Goal: Task Accomplishment & Management: Manage account settings

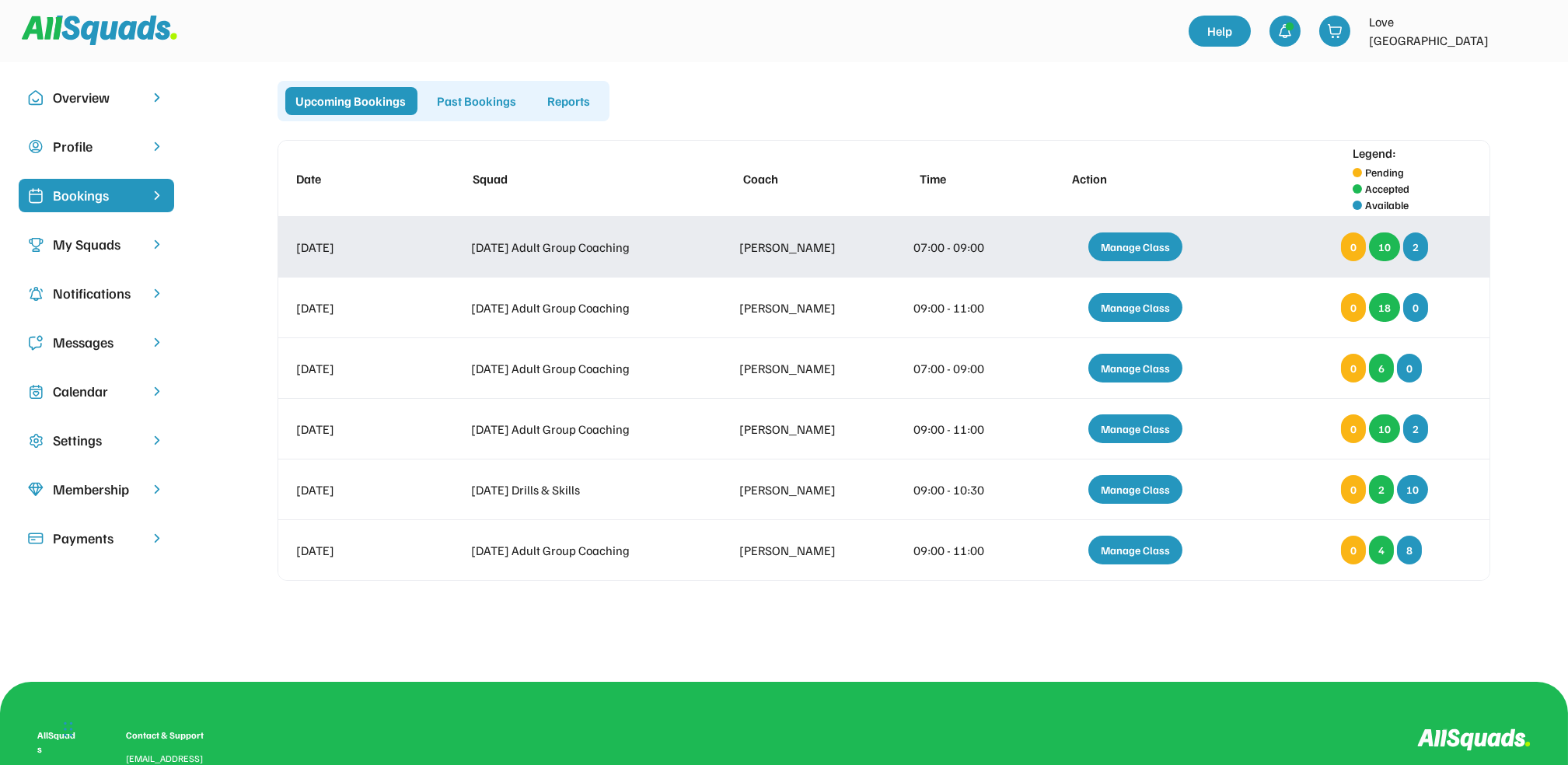
click at [1137, 241] on div "Manage Class" at bounding box center [1135, 246] width 94 height 29
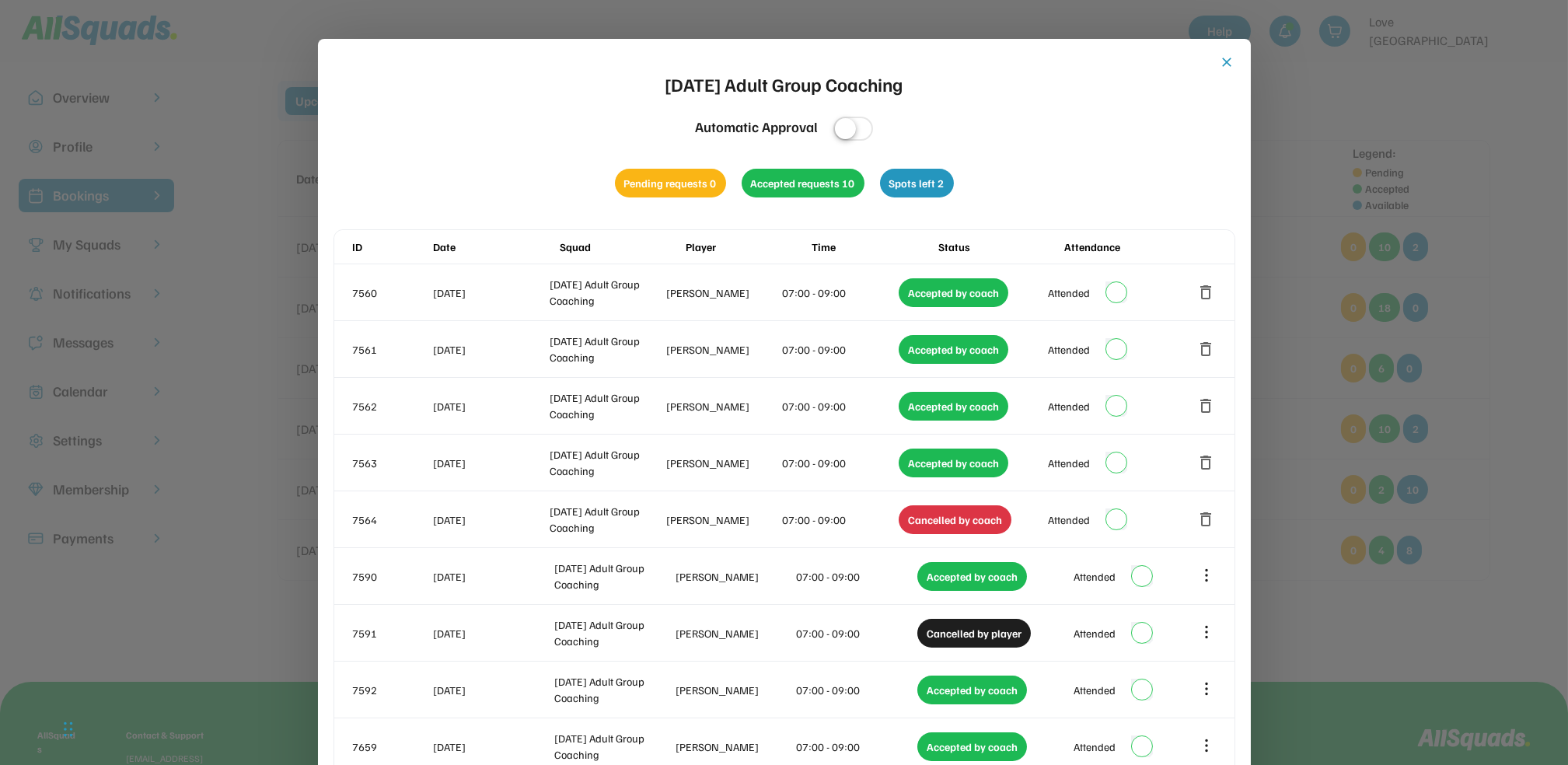
click at [1220, 61] on button "close" at bounding box center [1227, 62] width 16 height 16
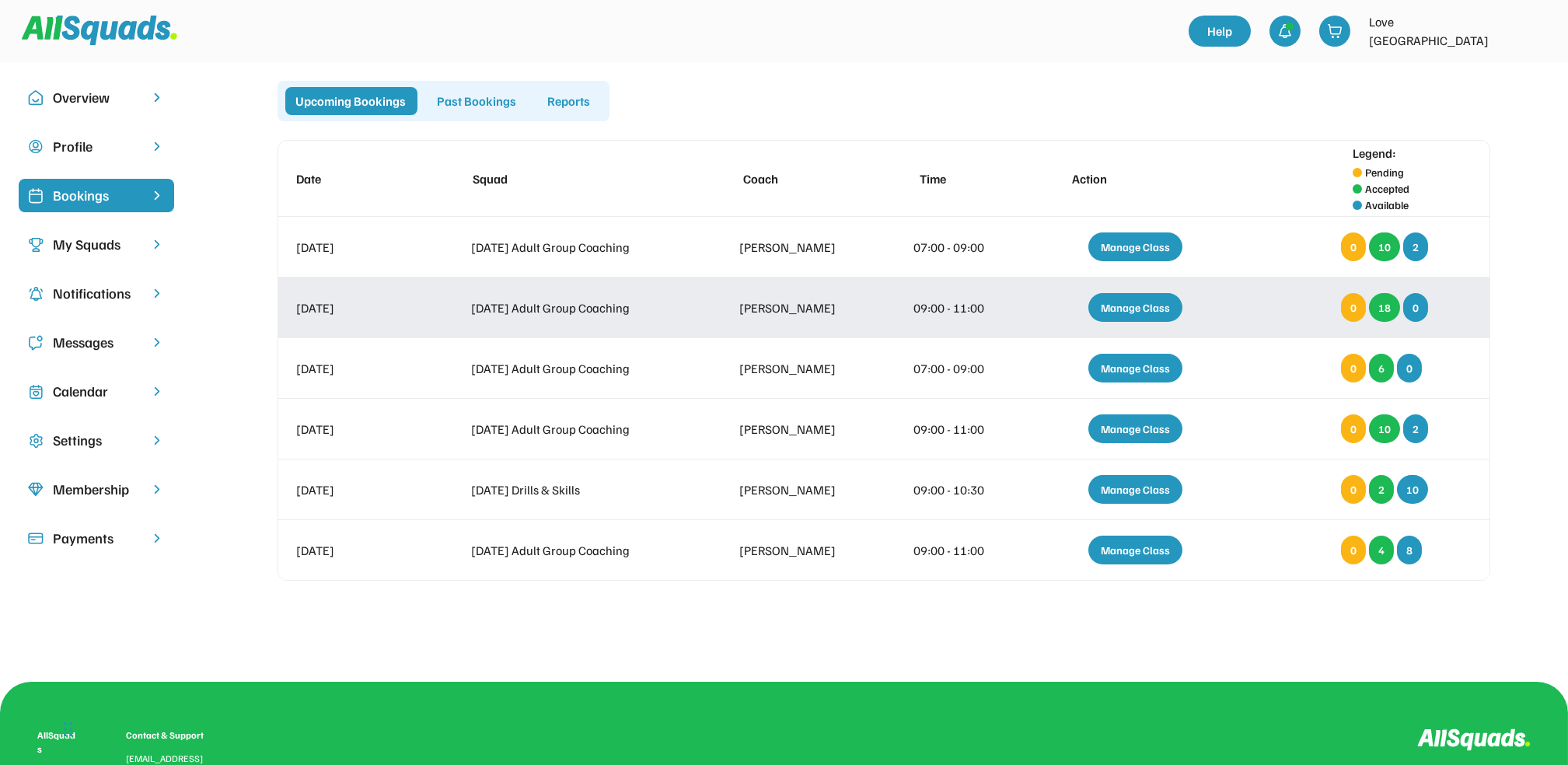
click at [1138, 302] on div "Manage Class" at bounding box center [1135, 307] width 94 height 29
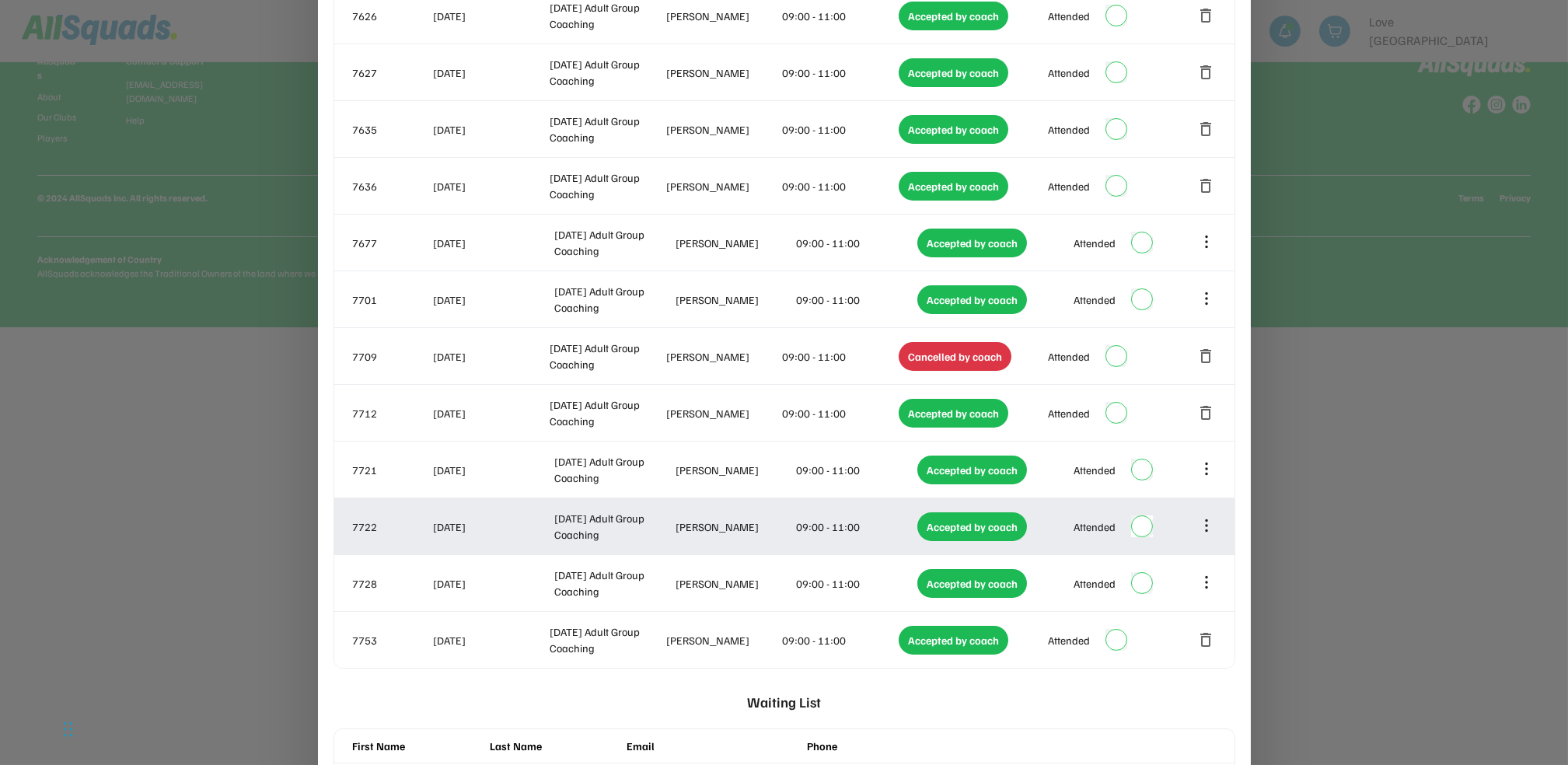
scroll to position [518, 0]
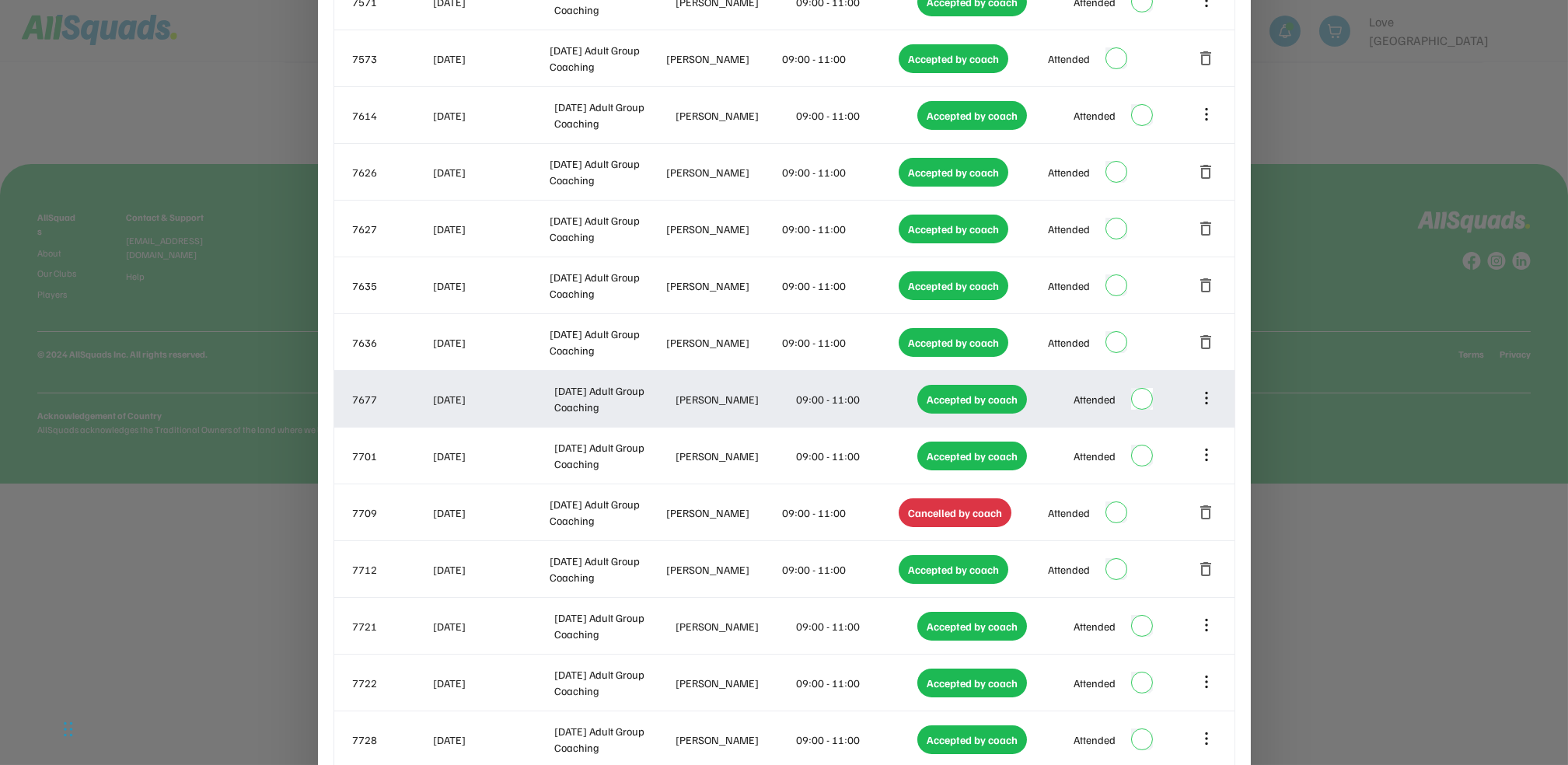
click at [1206, 393] on icon at bounding box center [1206, 398] width 0 height 10
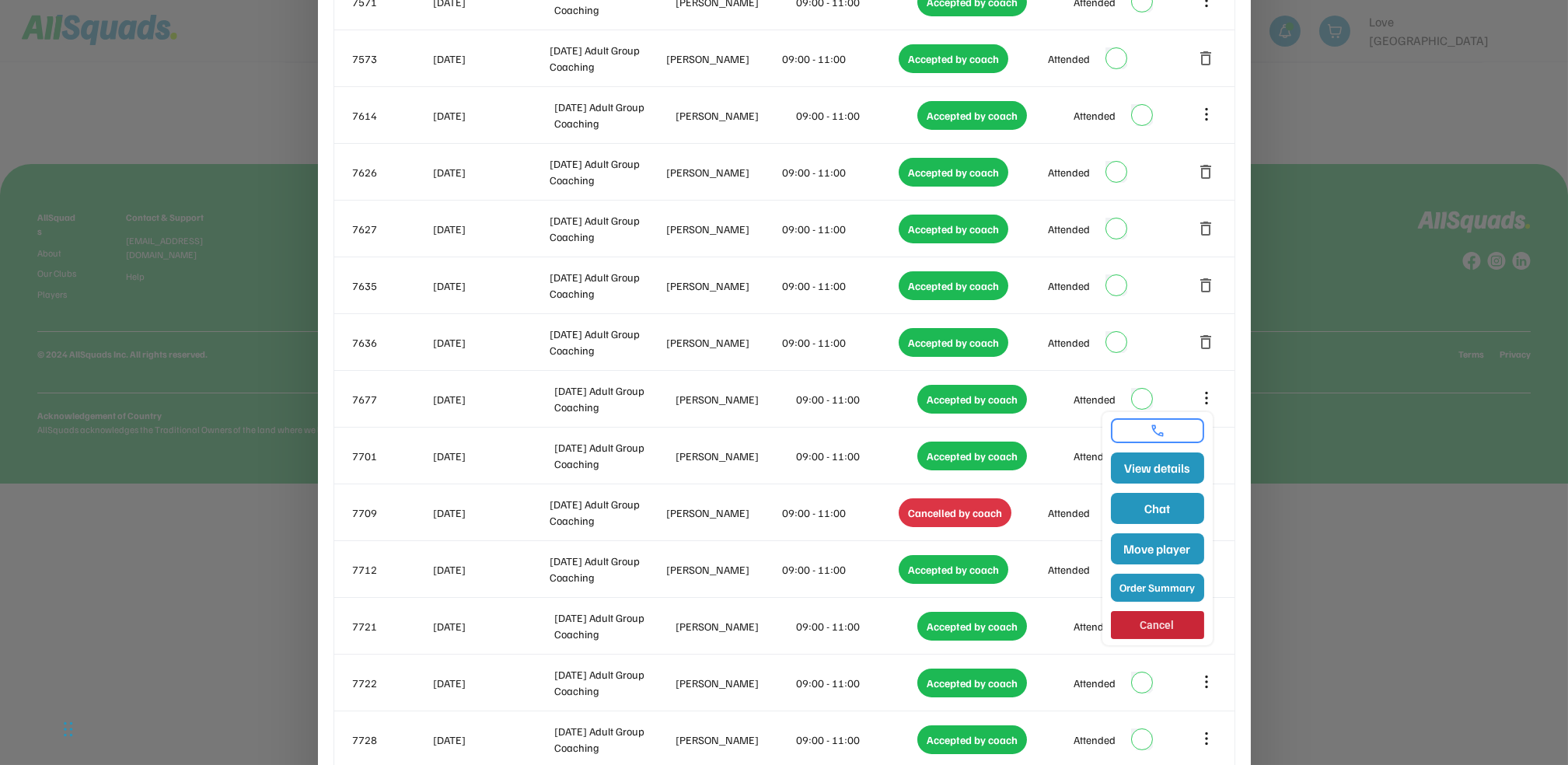
click at [1161, 582] on button "Order Summary" at bounding box center [1157, 588] width 93 height 28
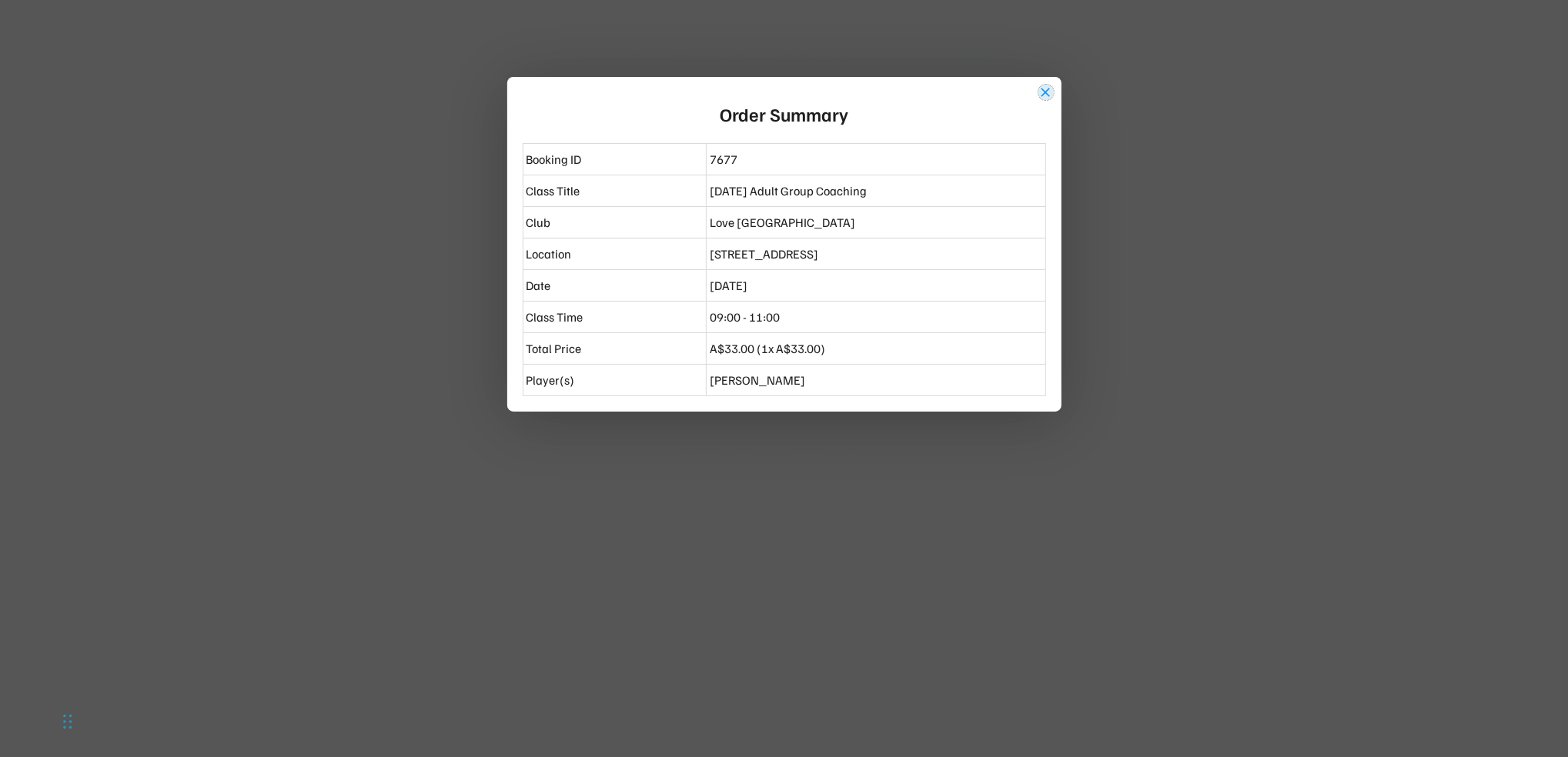
click at [1042, 89] on button "close" at bounding box center [1046, 92] width 16 height 16
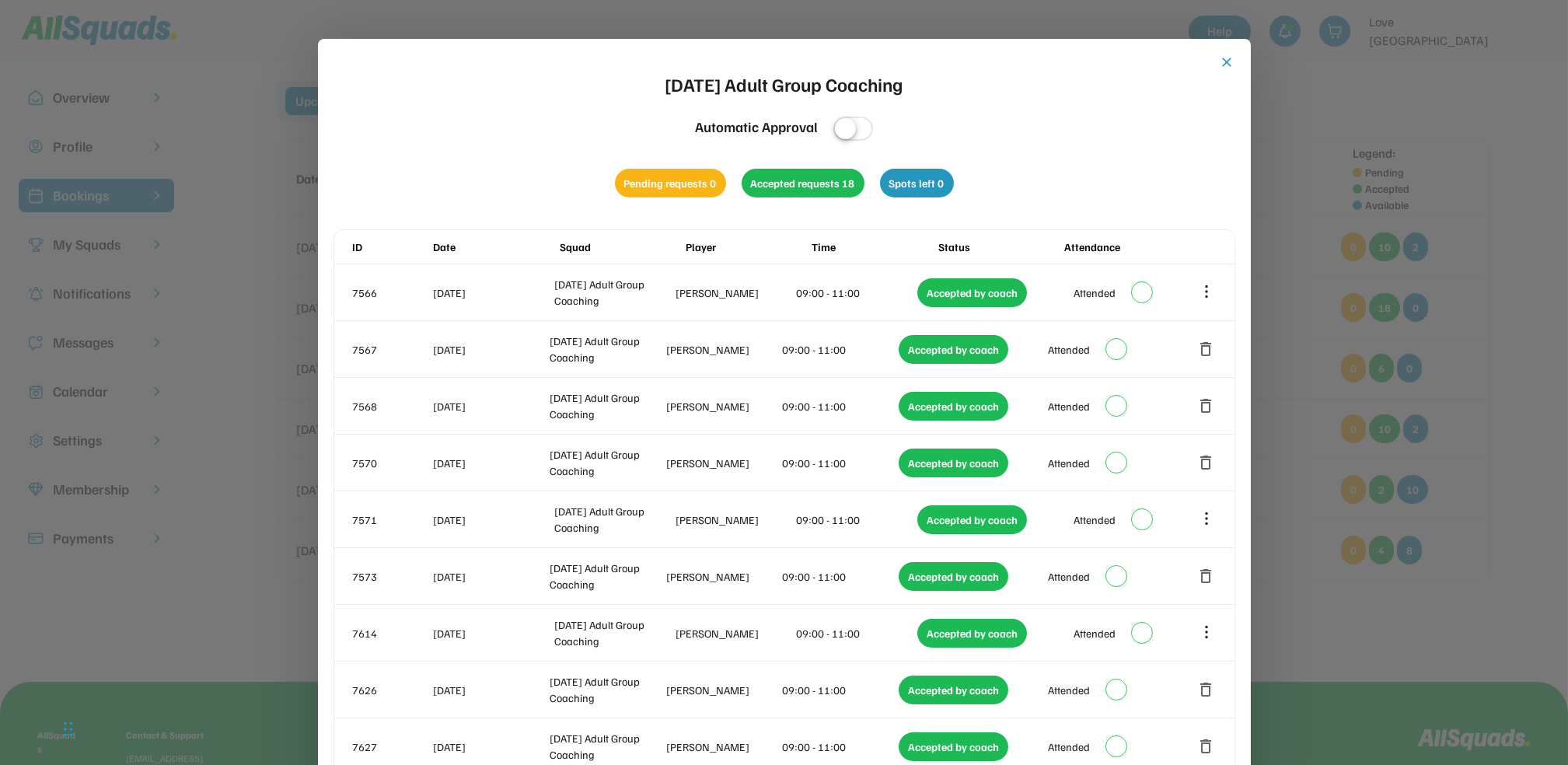
click at [1224, 60] on button "close" at bounding box center [1227, 62] width 16 height 16
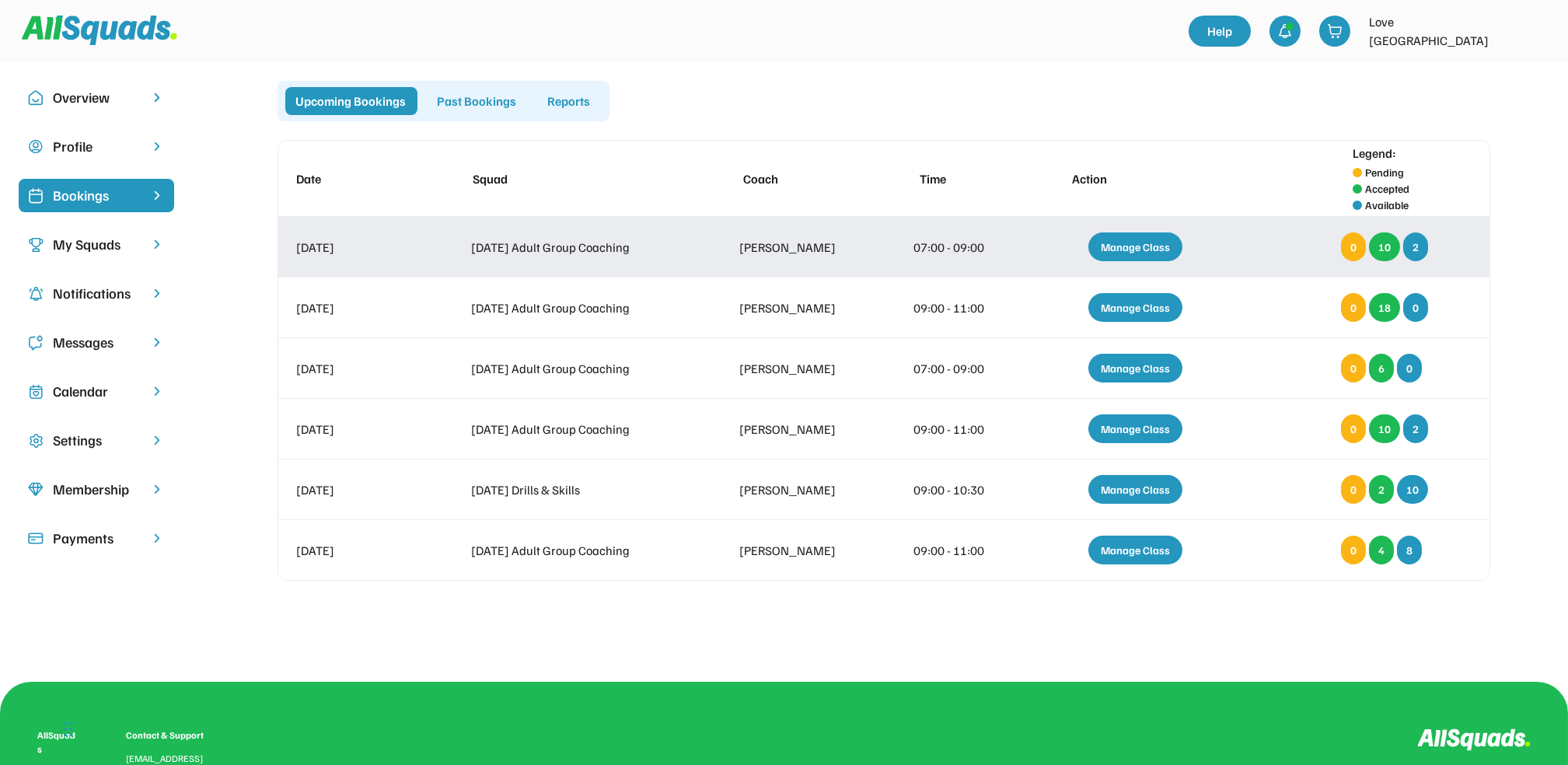
click at [1133, 245] on div "Manage Class" at bounding box center [1135, 246] width 94 height 29
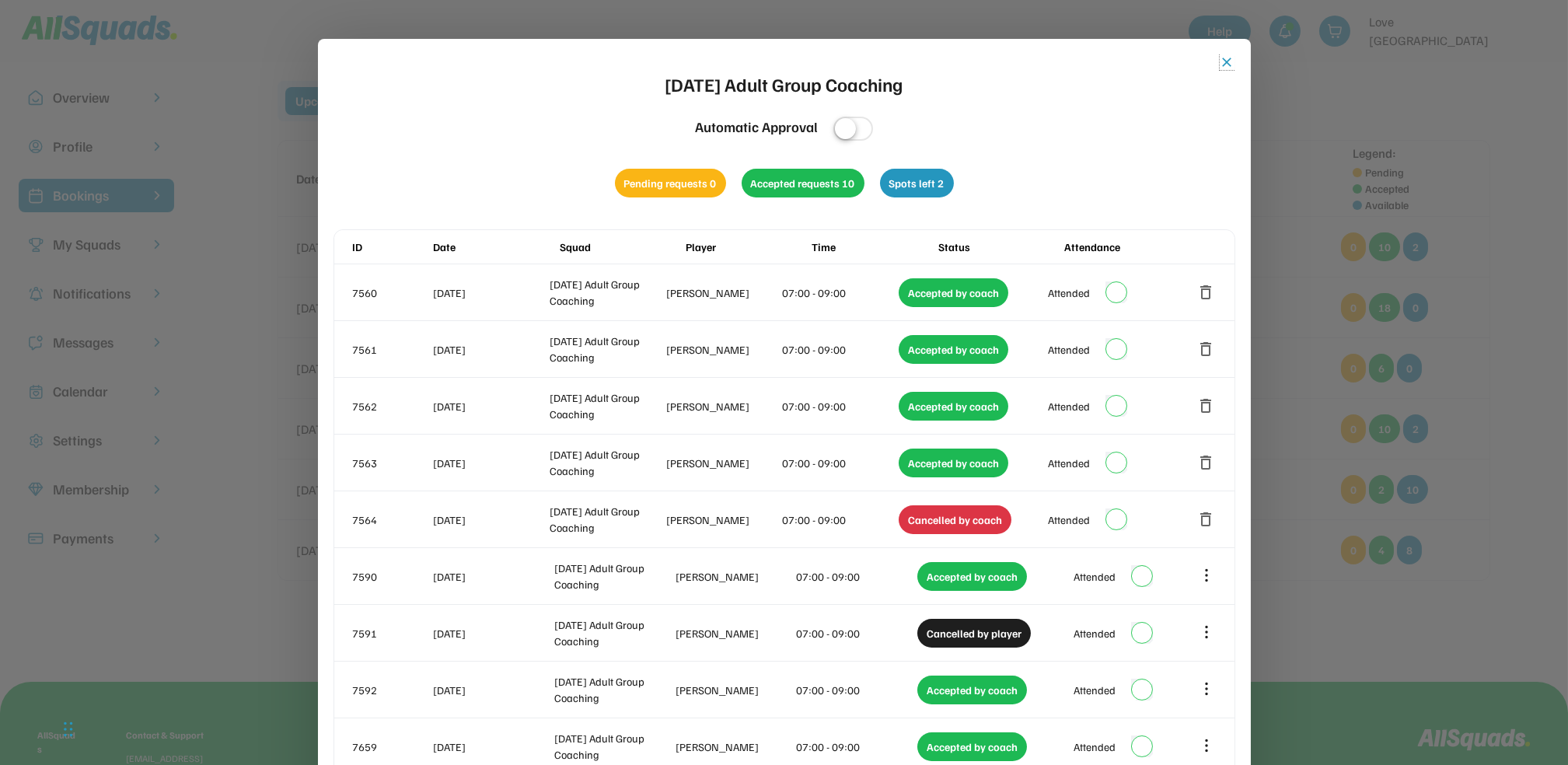
click at [1222, 59] on button "close" at bounding box center [1227, 62] width 16 height 16
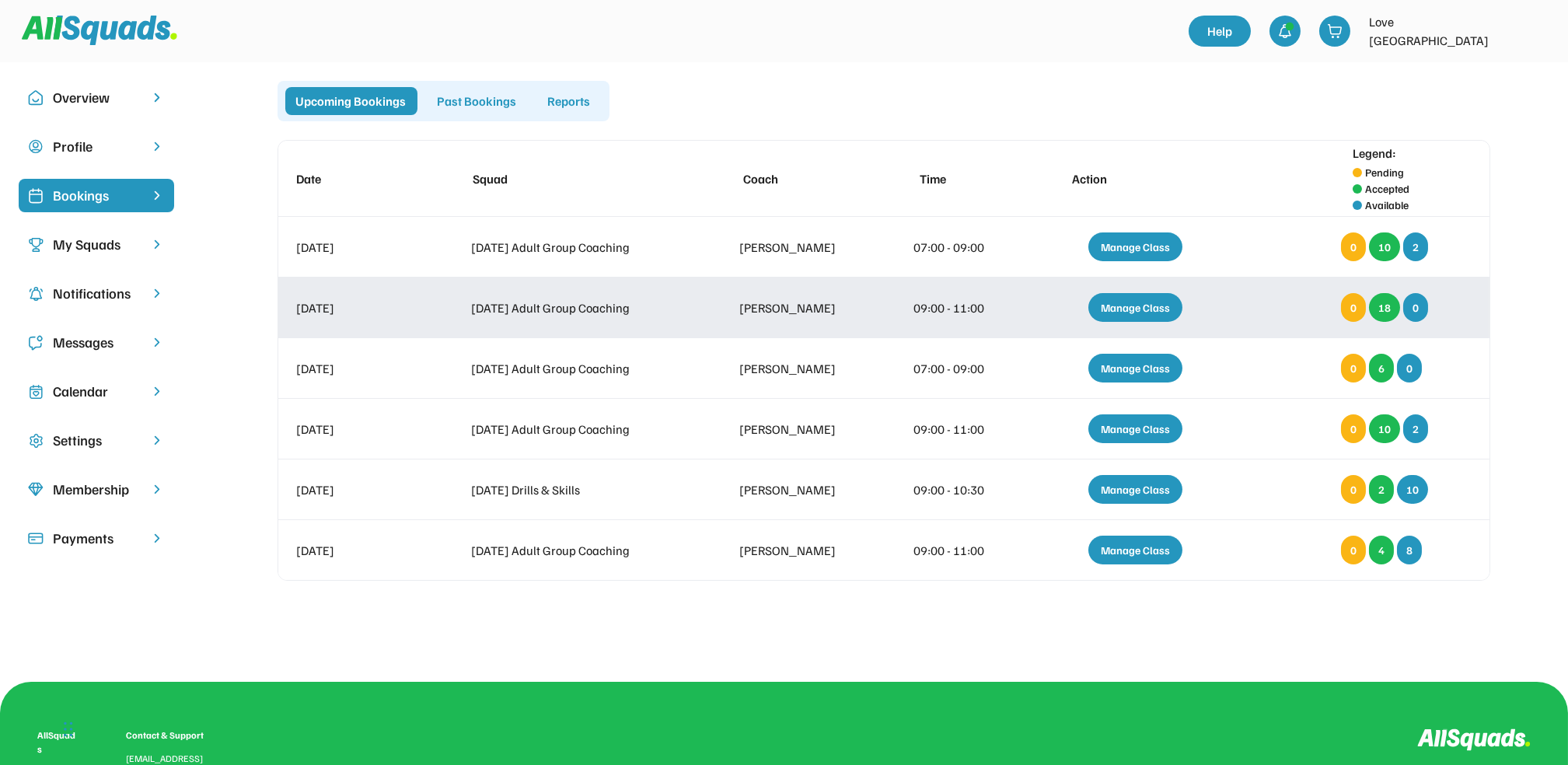
click at [1121, 303] on div "Manage Class" at bounding box center [1135, 307] width 94 height 29
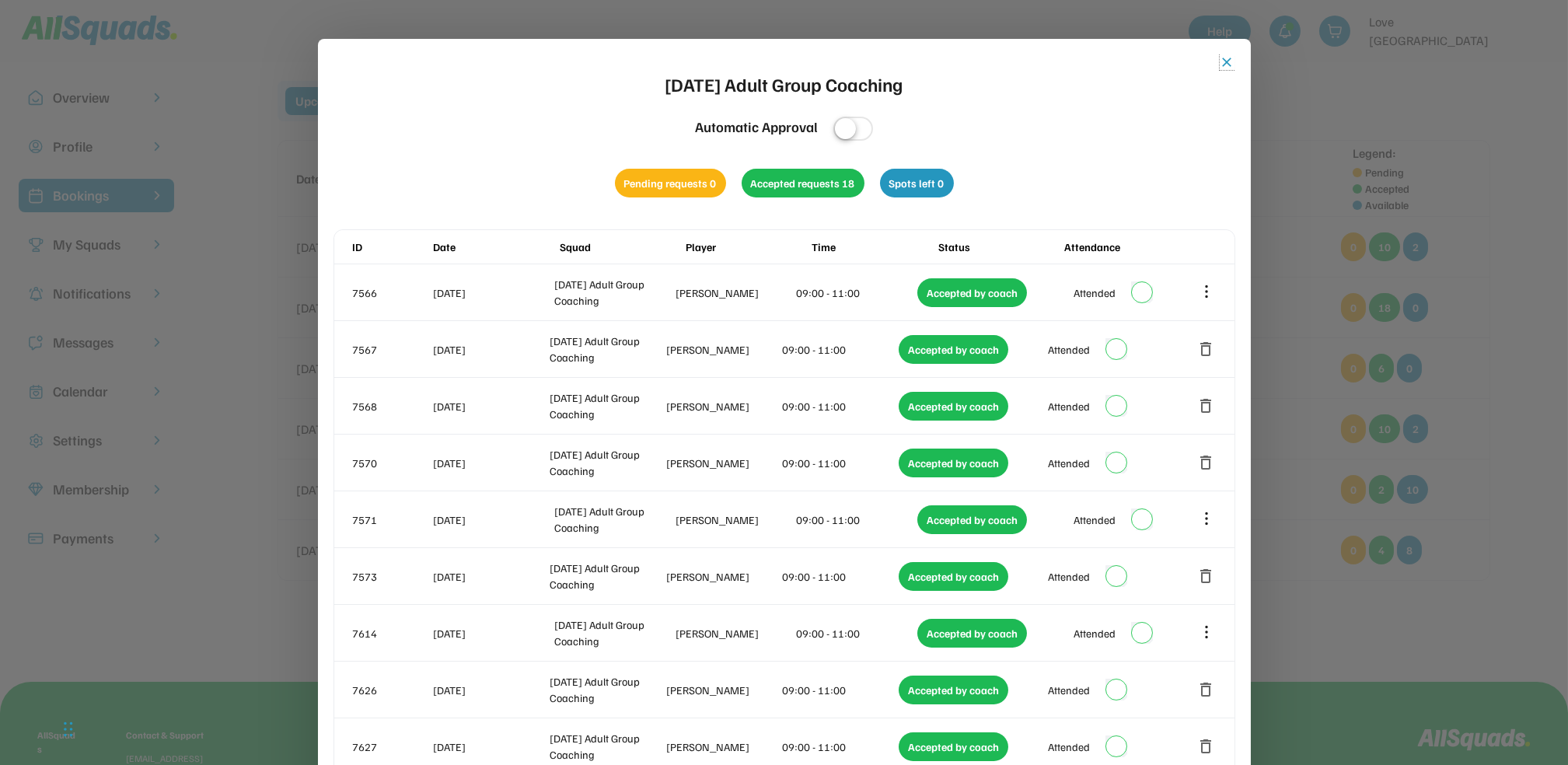
click at [1221, 57] on button "close" at bounding box center [1227, 62] width 16 height 16
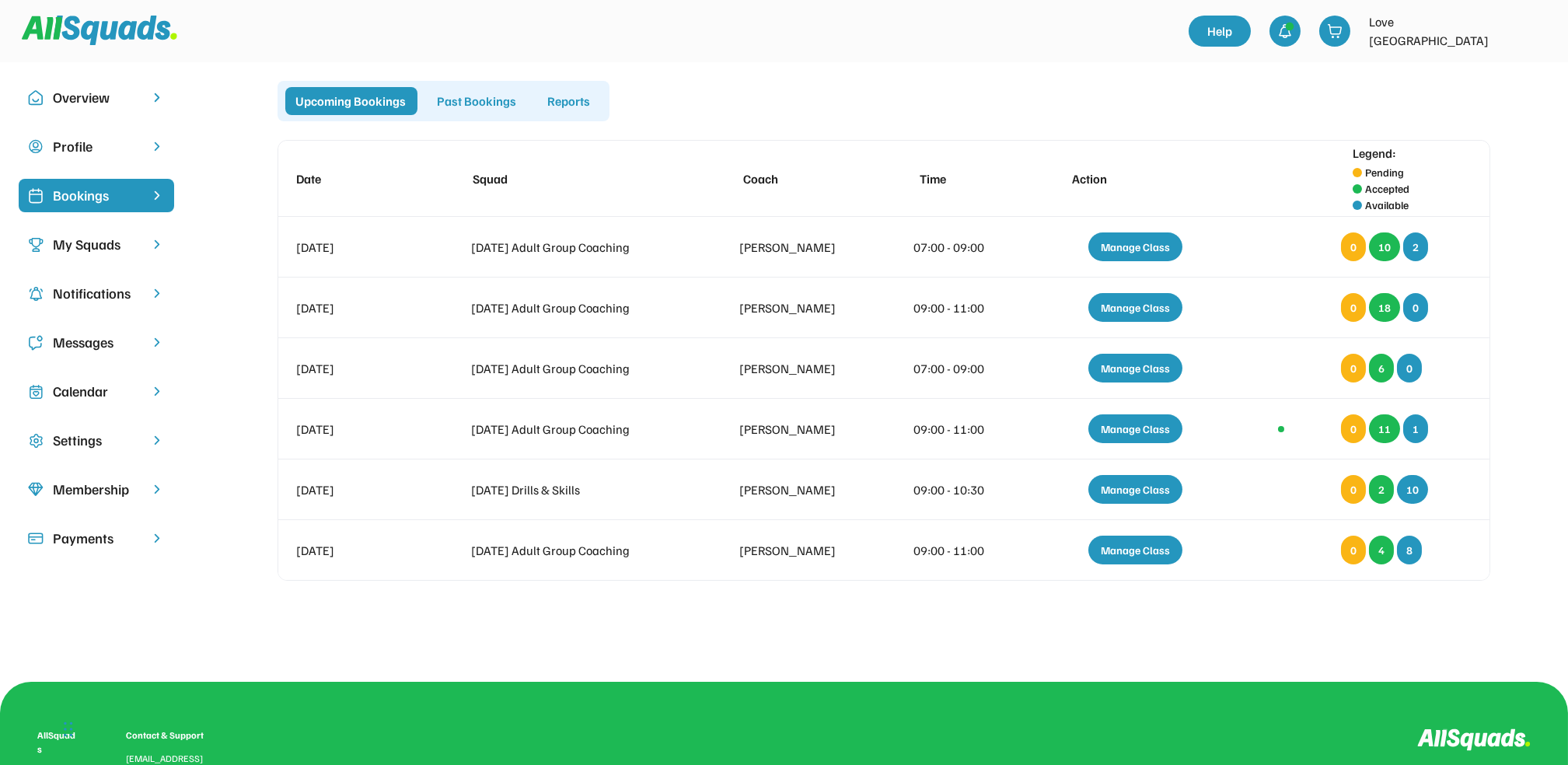
click at [89, 385] on div "Calendar" at bounding box center [96, 391] width 87 height 21
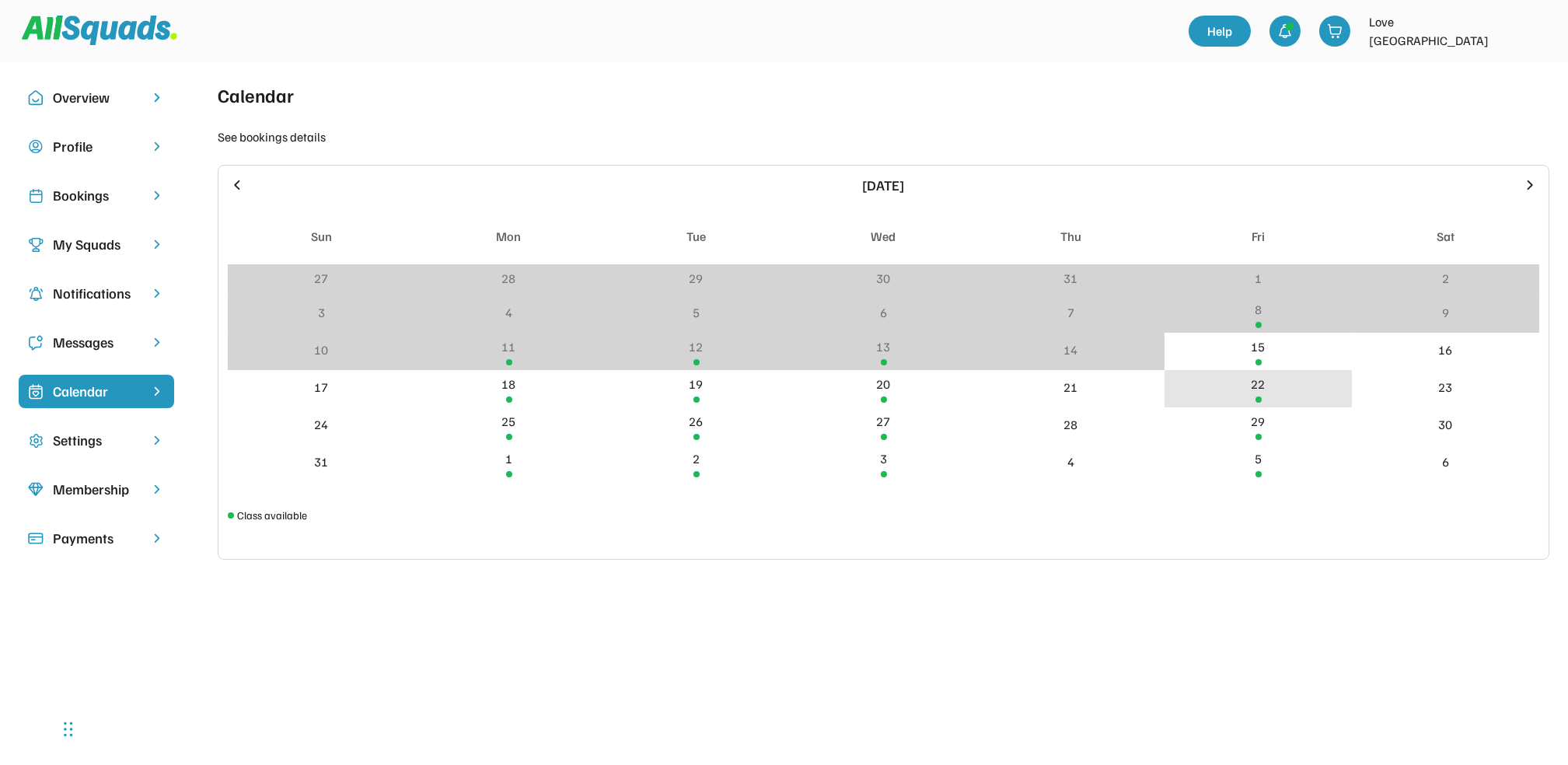
click at [1262, 391] on div "22" at bounding box center [1258, 384] width 14 height 19
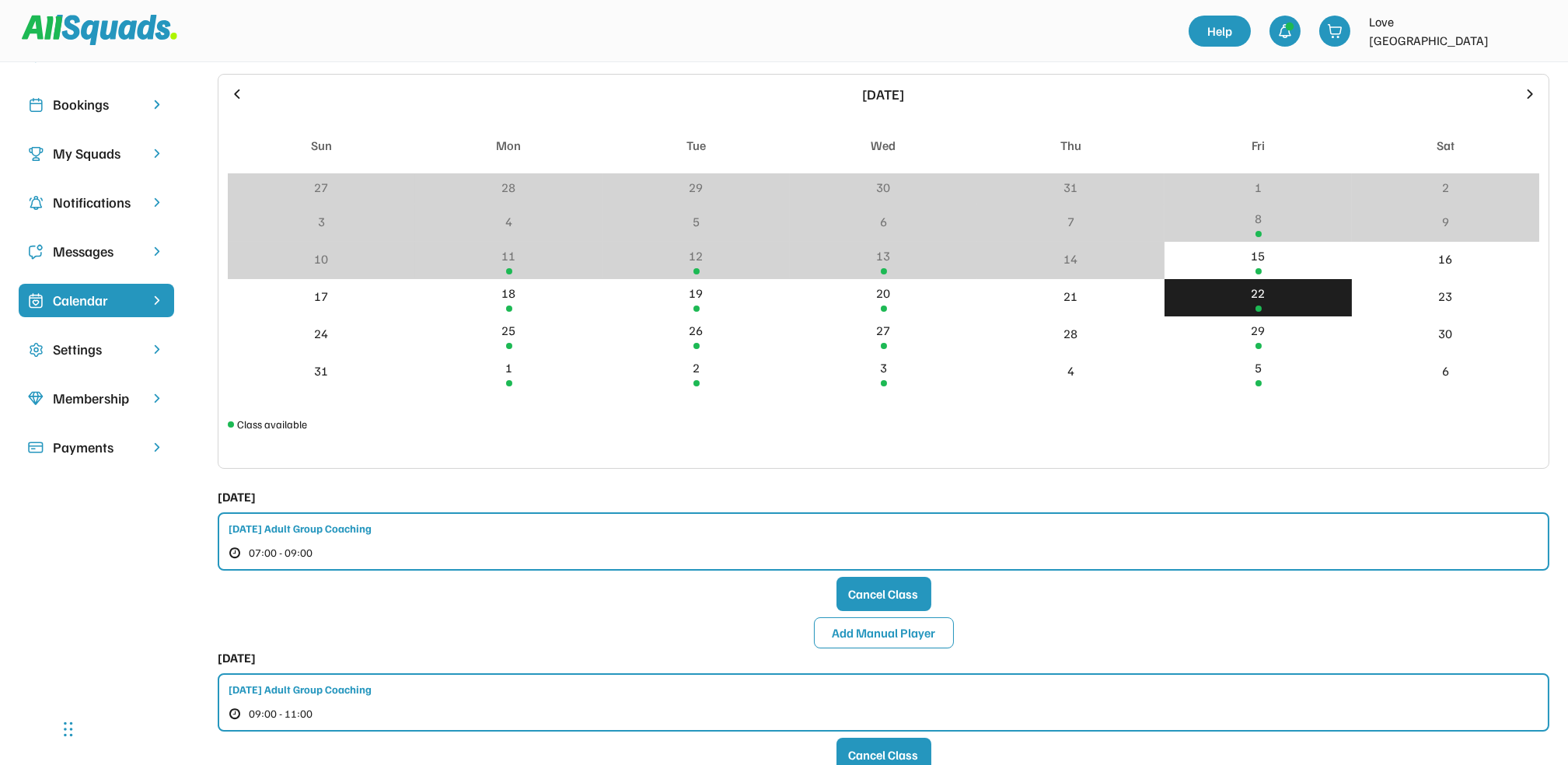
scroll to position [207, 0]
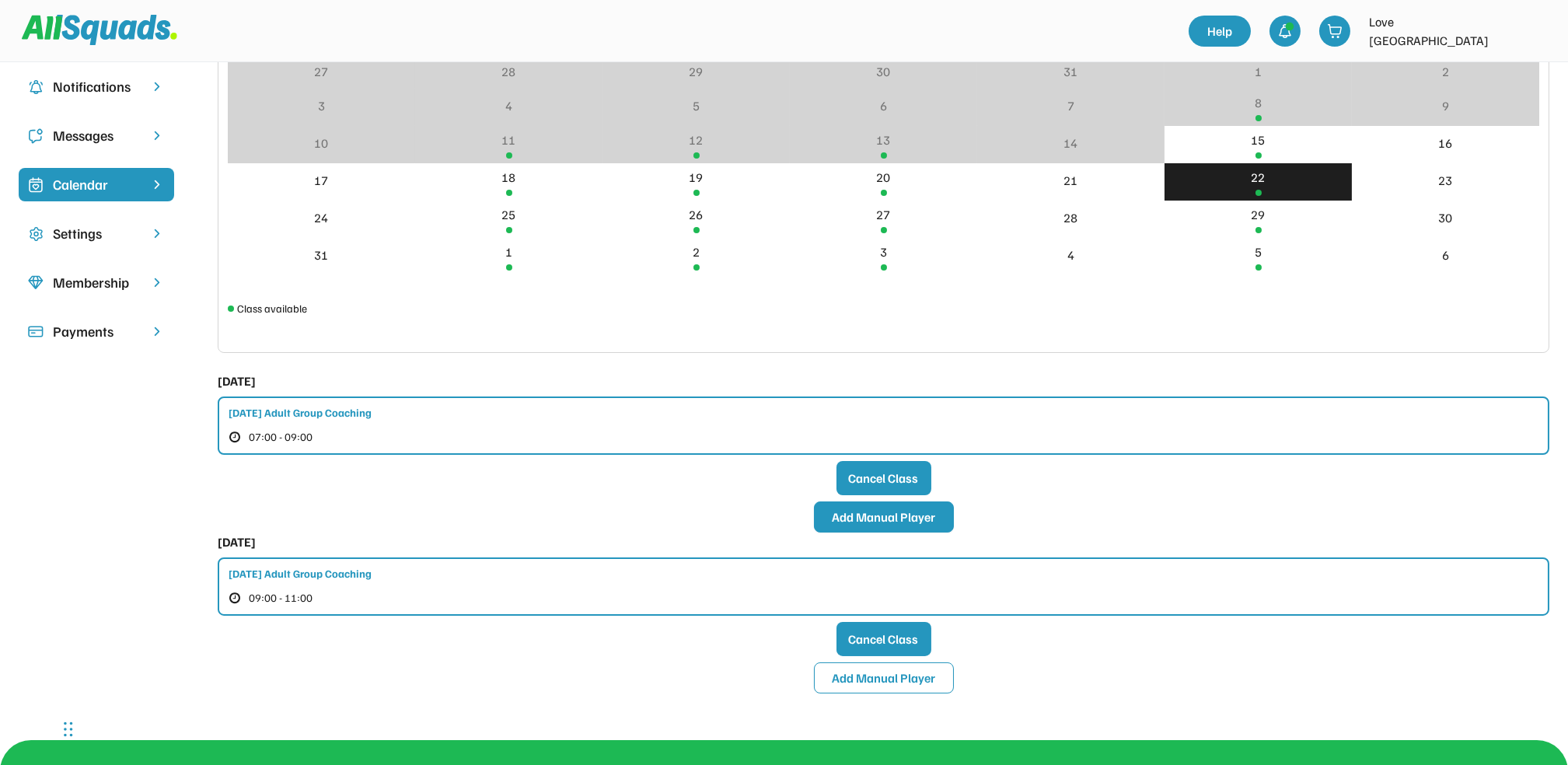
click at [890, 513] on button "Add Manual Player" at bounding box center [883, 517] width 140 height 31
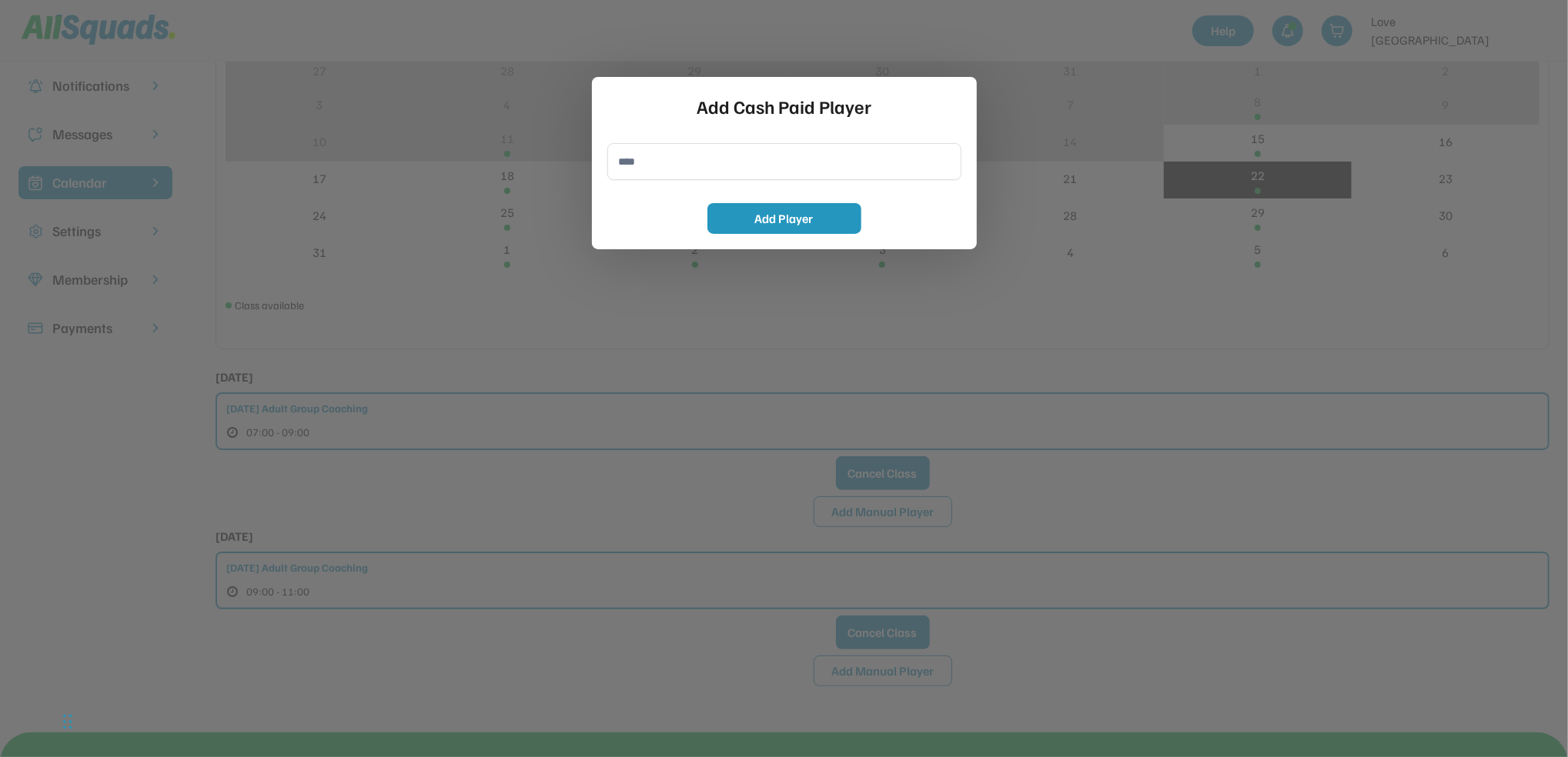
click at [630, 168] on input "input" at bounding box center [784, 161] width 354 height 37
type input "**********"
click at [791, 220] on button "Add Player" at bounding box center [784, 219] width 154 height 31
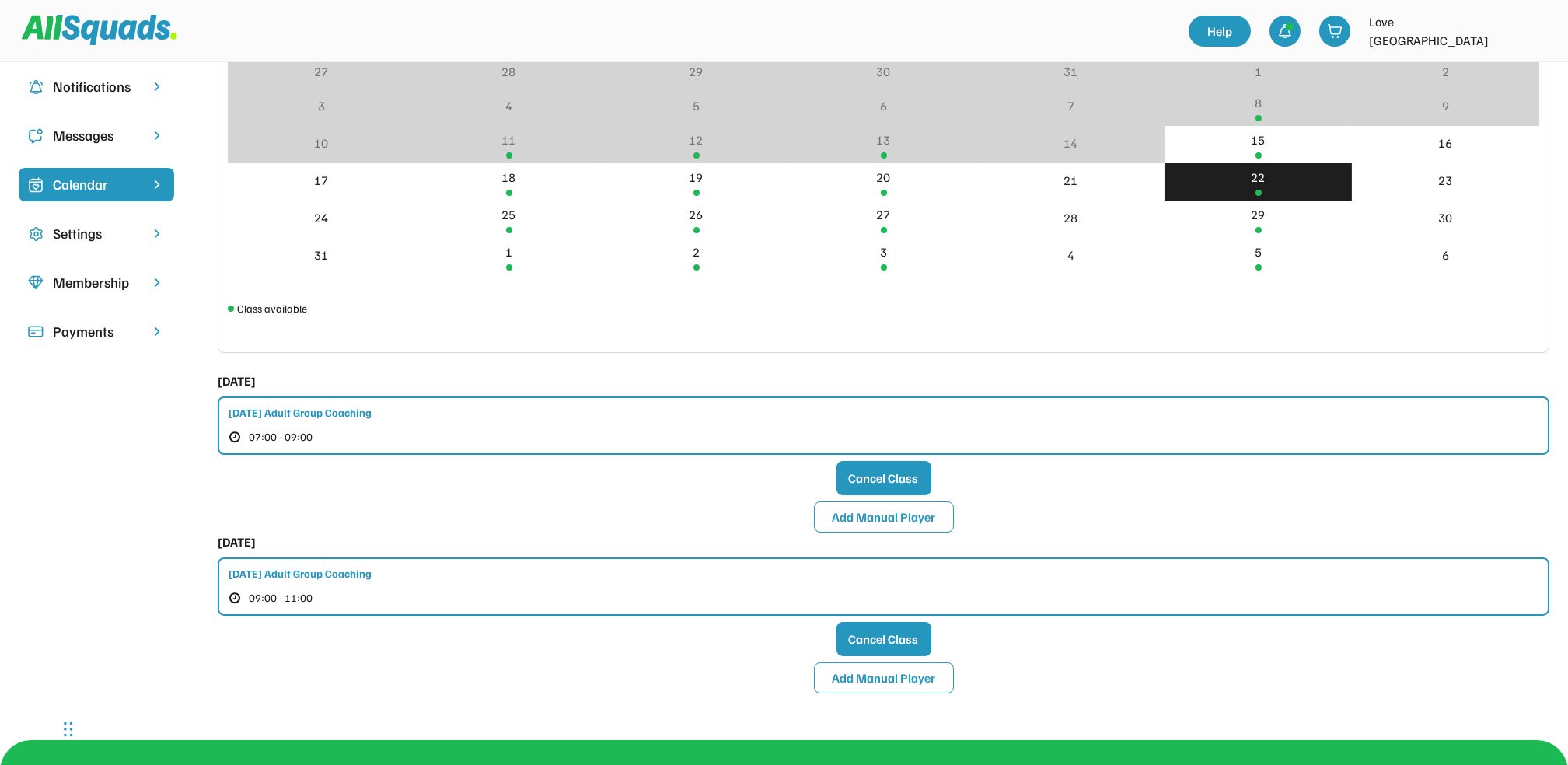
scroll to position [0, 0]
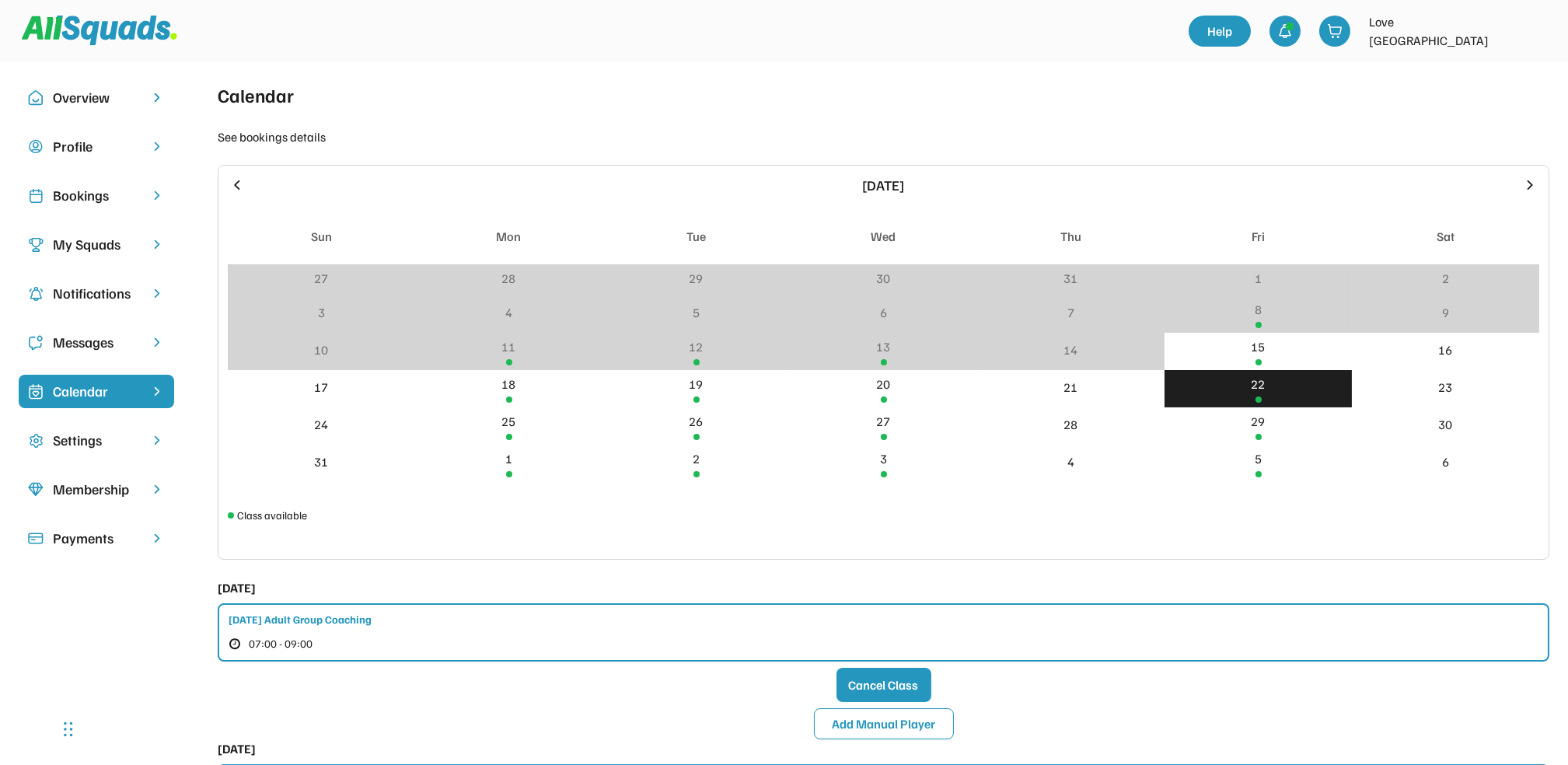
click at [97, 192] on div "Bookings" at bounding box center [96, 195] width 87 height 21
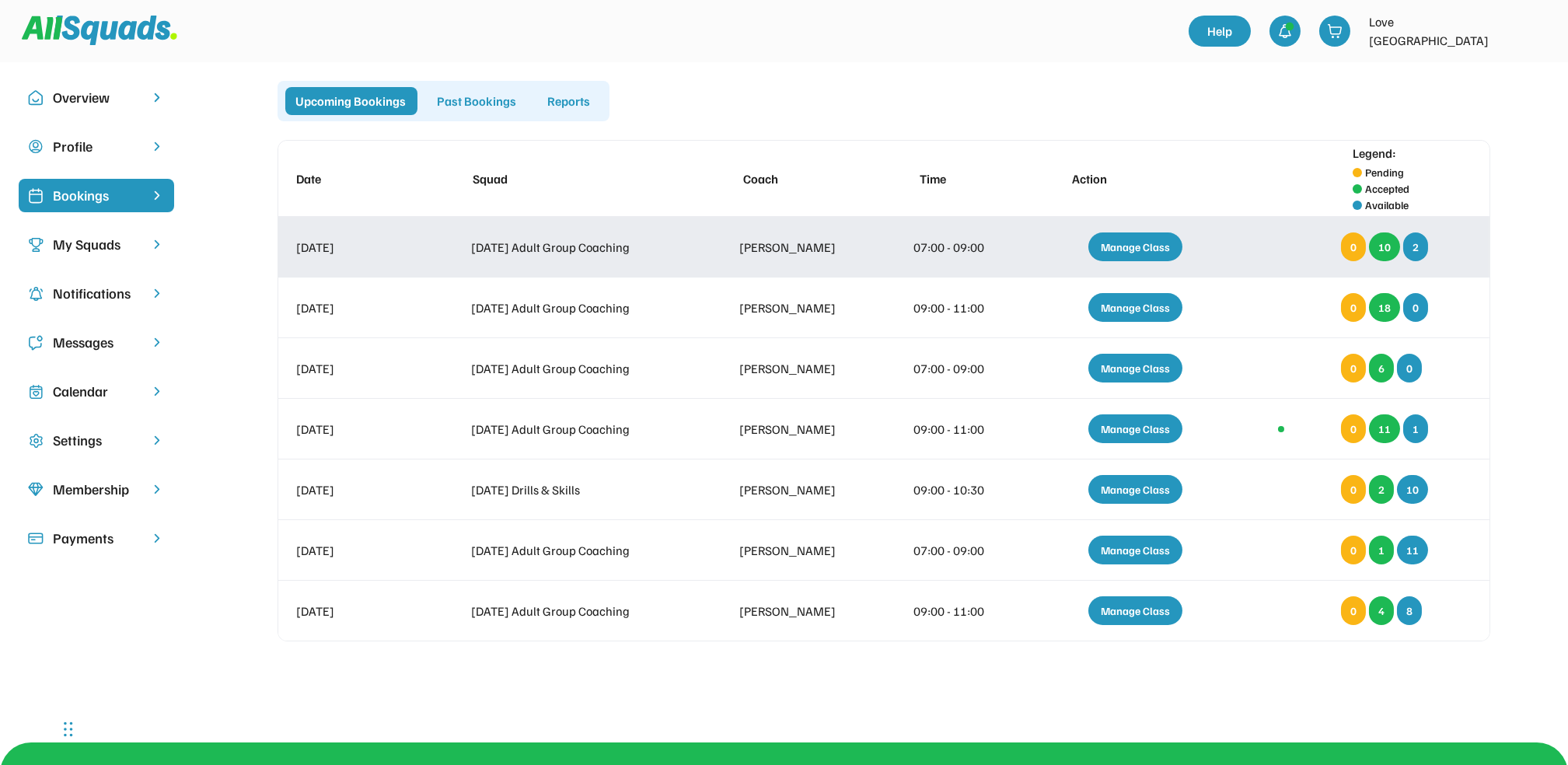
click at [1127, 239] on div "Manage Class" at bounding box center [1135, 246] width 94 height 29
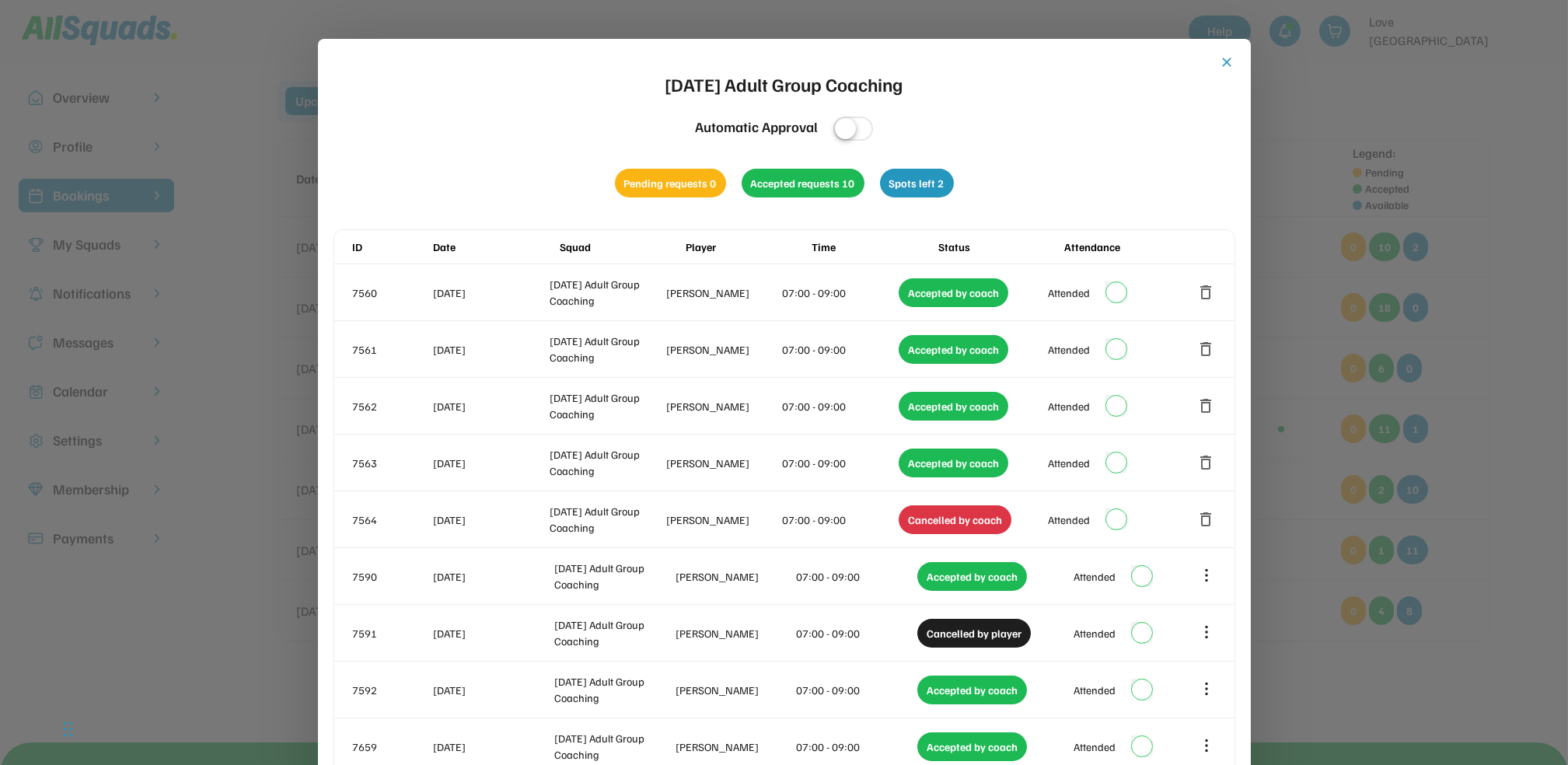
click at [1226, 62] on button "close" at bounding box center [1227, 62] width 16 height 16
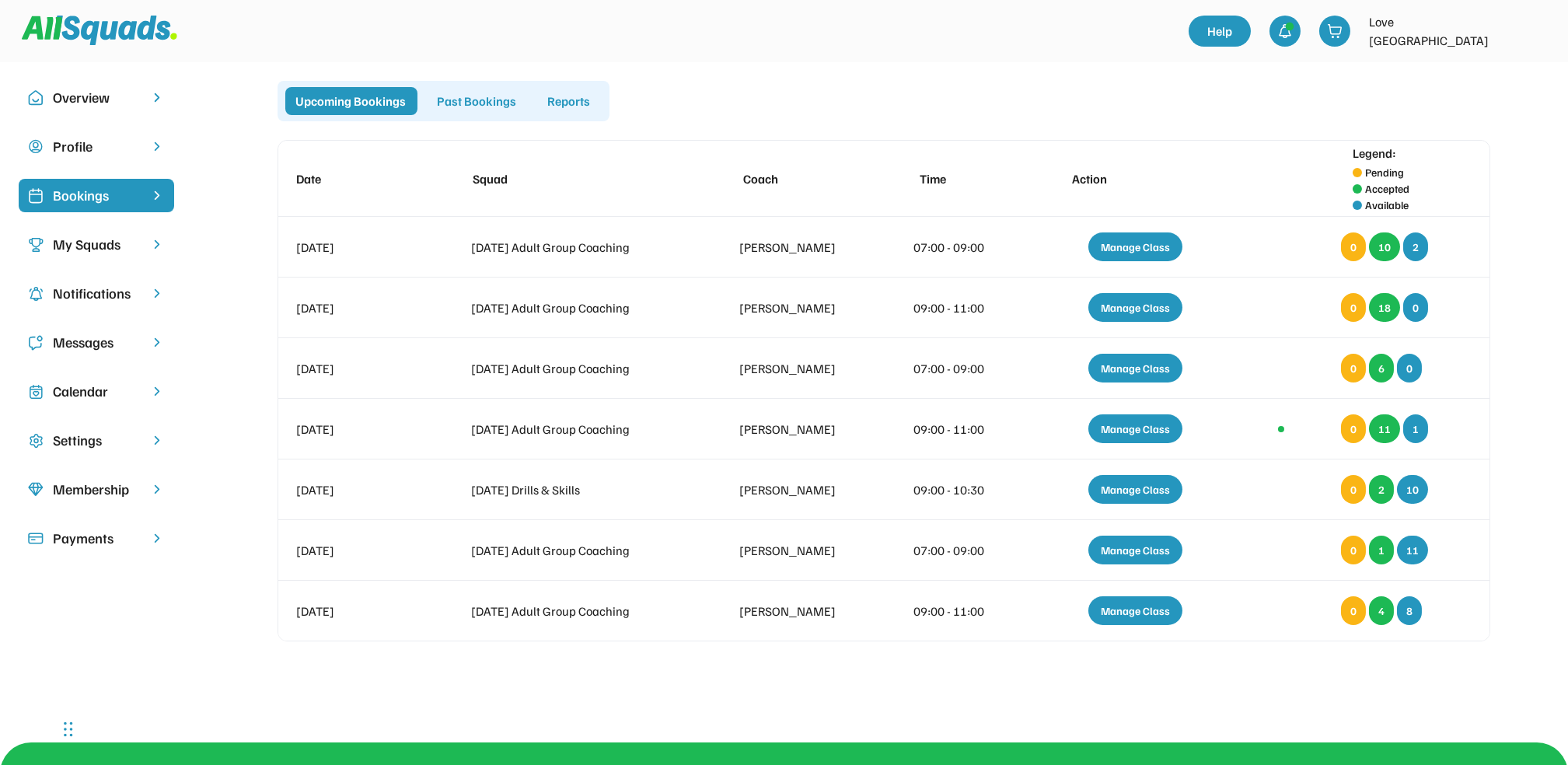
click at [105, 387] on div "Calendar" at bounding box center [96, 391] width 87 height 21
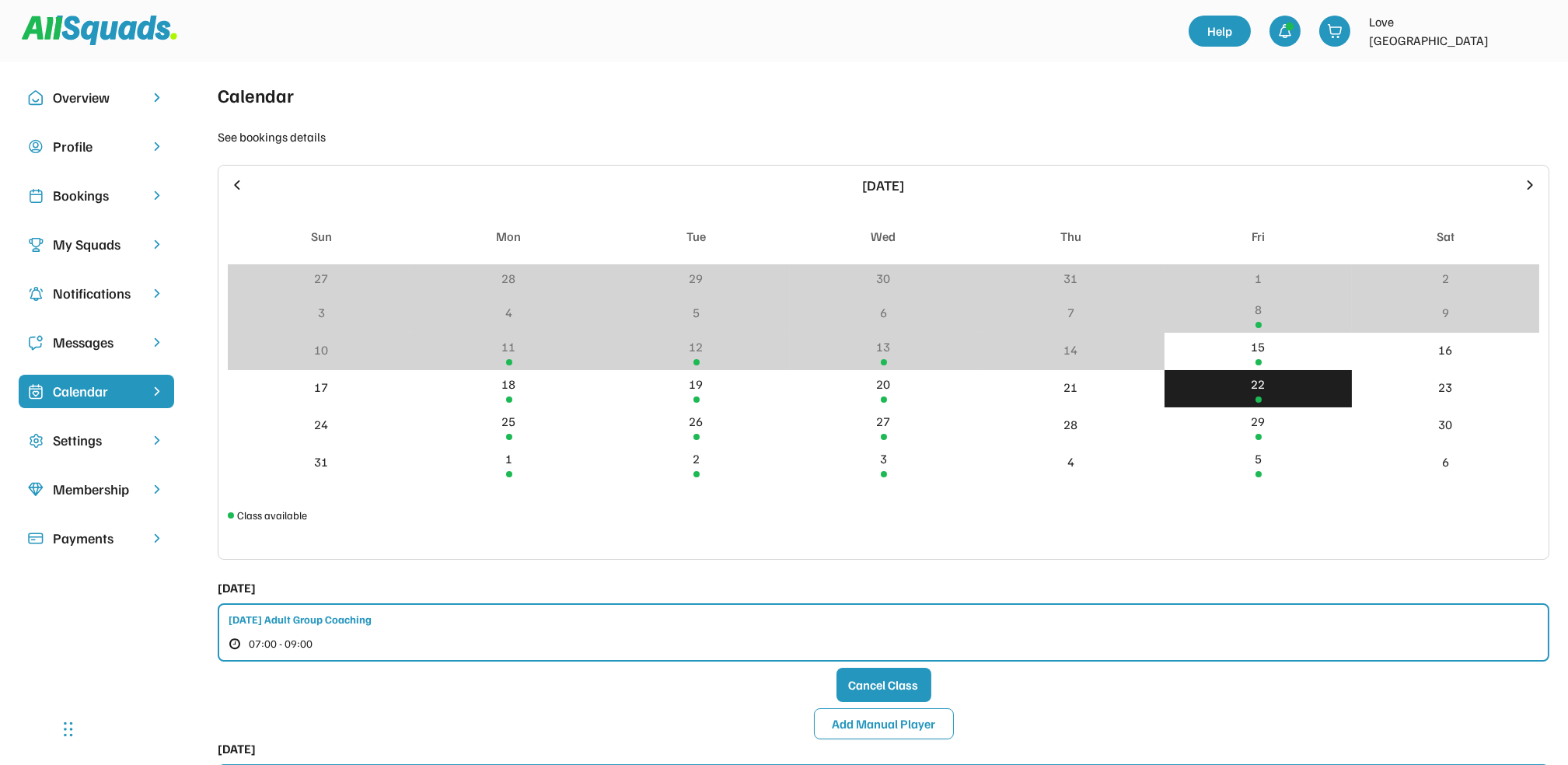
click at [1263, 381] on div "22" at bounding box center [1258, 384] width 14 height 19
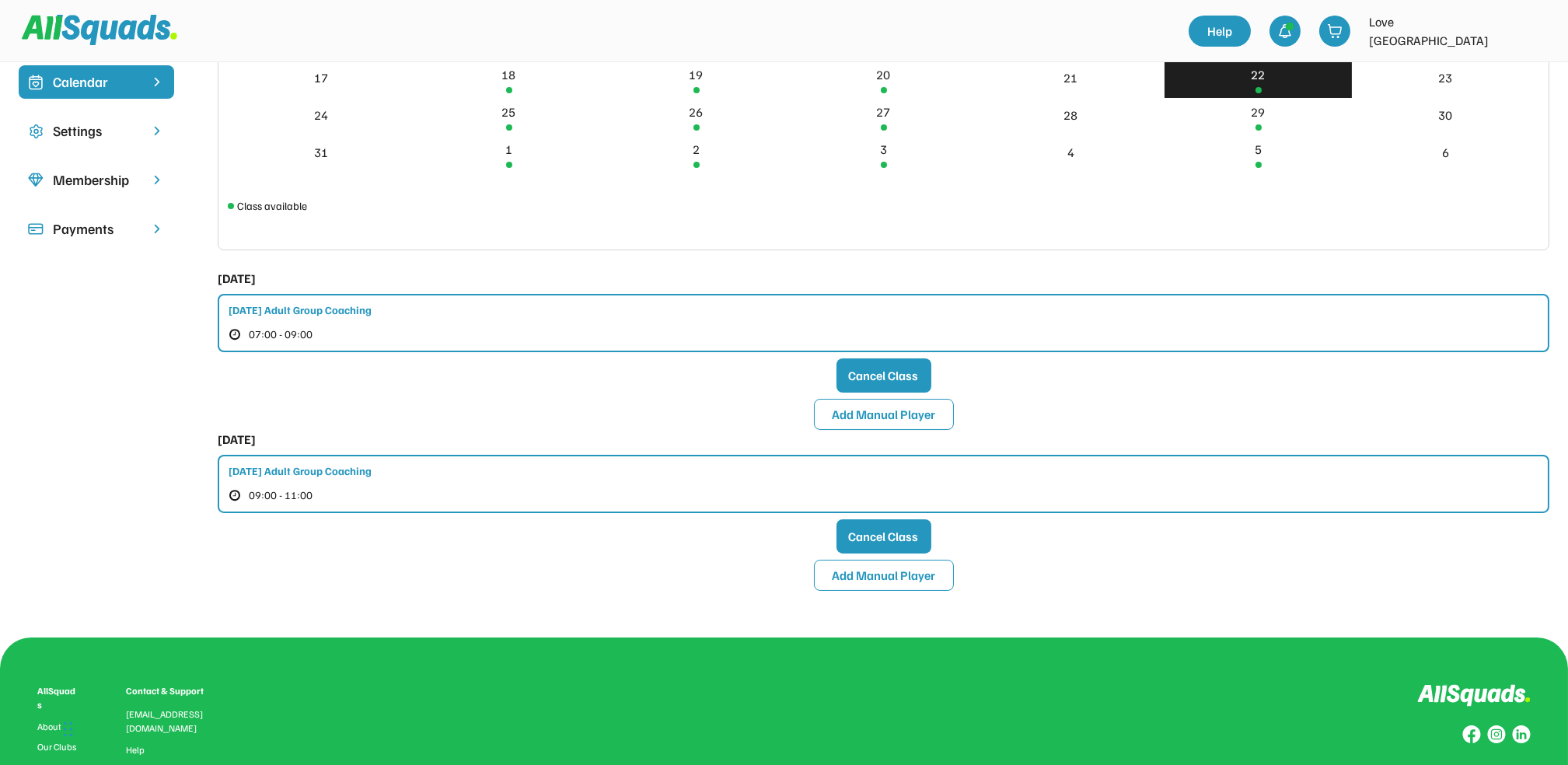
scroll to position [311, 0]
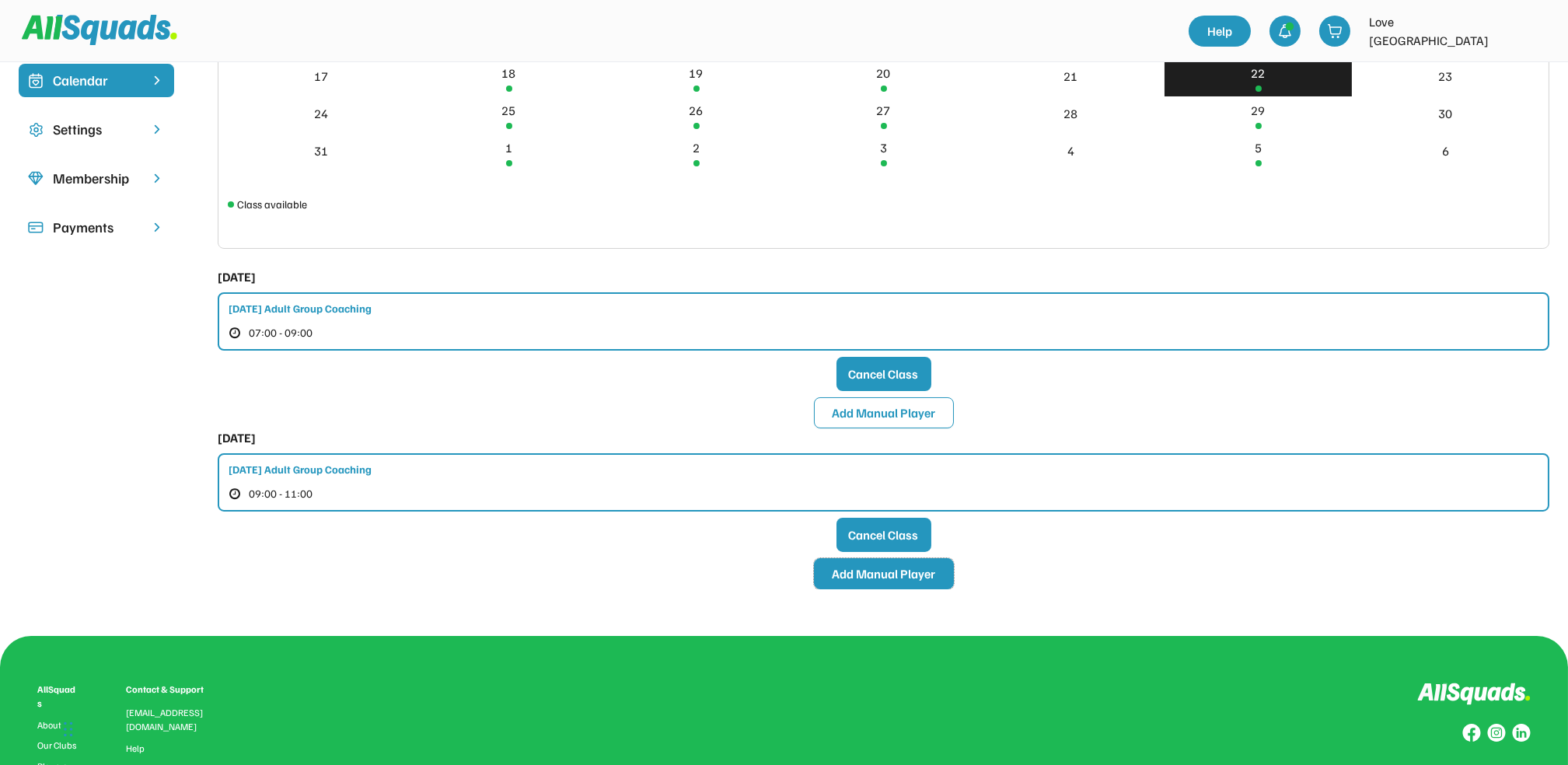
click at [888, 573] on button "Add Manual Player" at bounding box center [883, 574] width 140 height 31
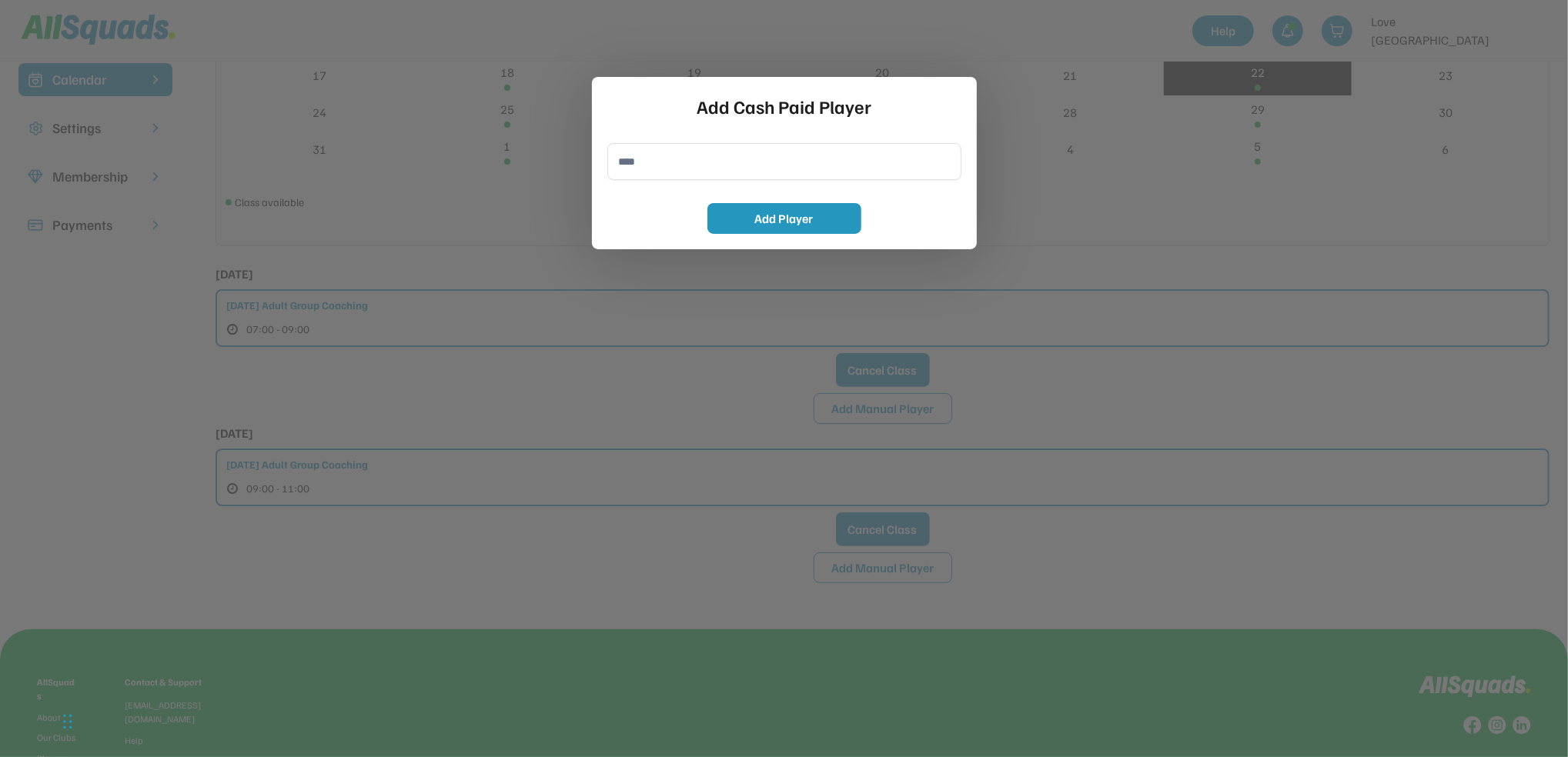
click at [634, 171] on input "input" at bounding box center [784, 161] width 354 height 37
type input "**********"
click at [802, 214] on button "Add Player" at bounding box center [784, 219] width 154 height 31
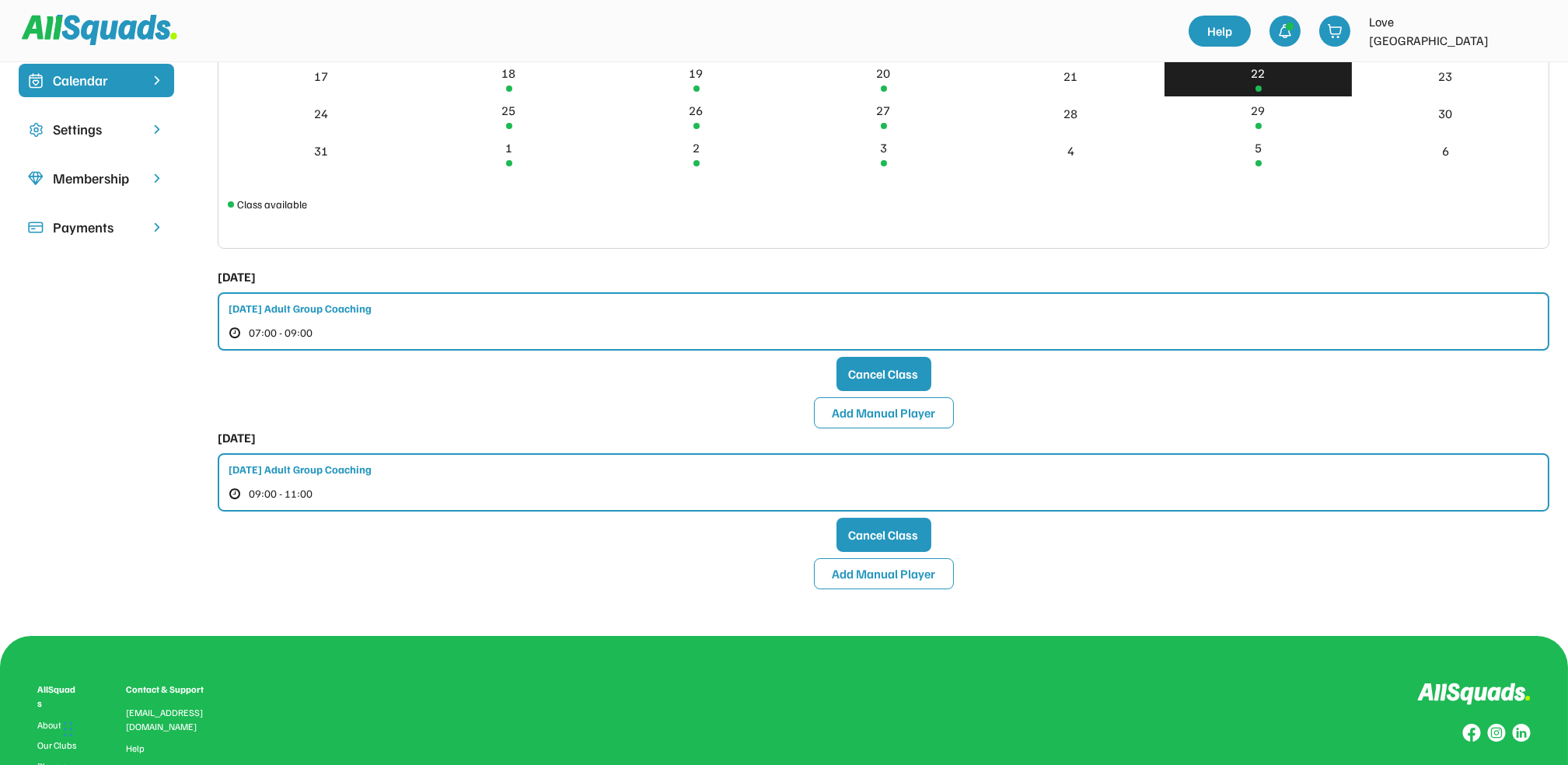
scroll to position [0, 0]
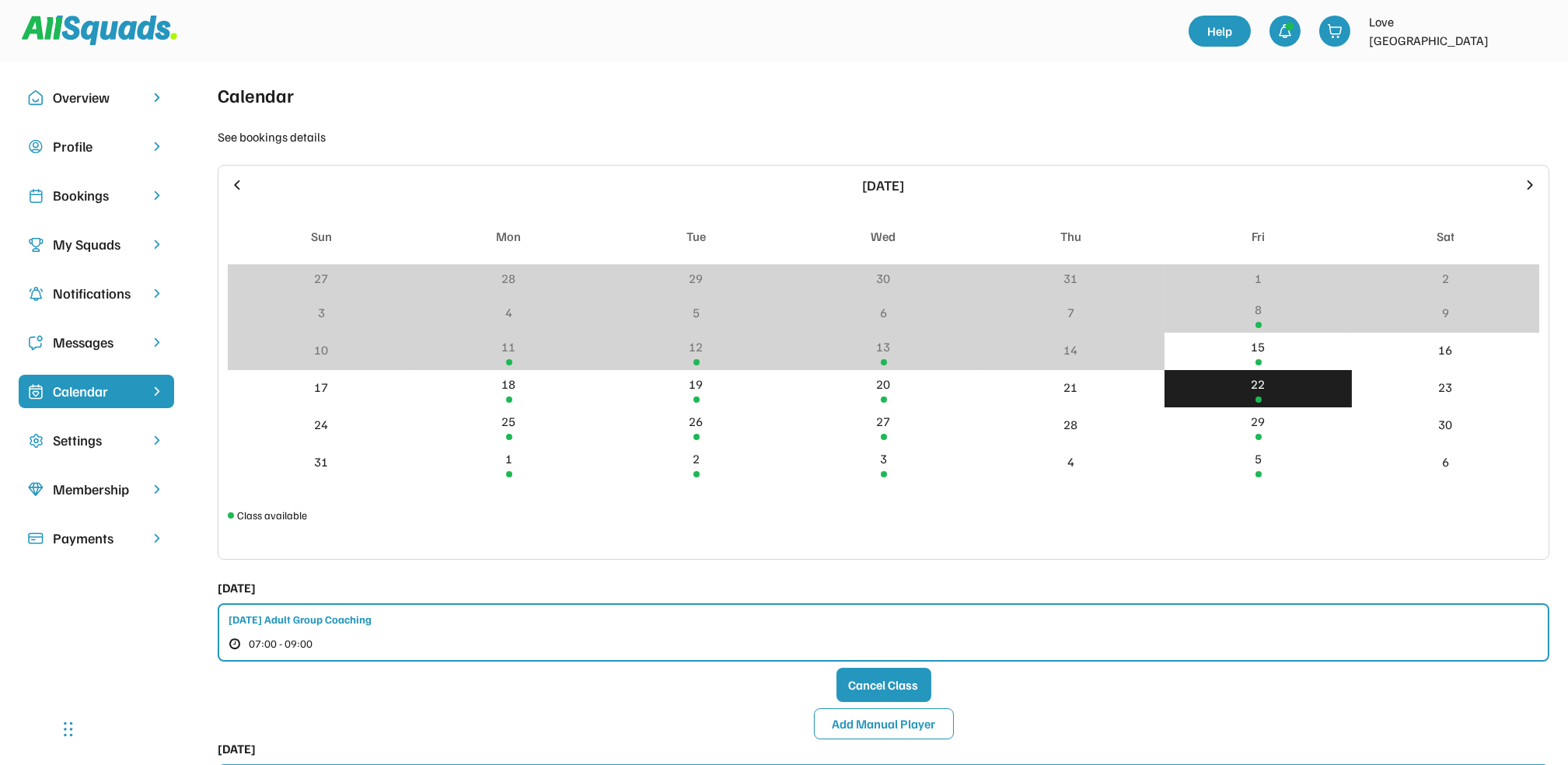
click at [94, 197] on div "Bookings" at bounding box center [96, 195] width 87 height 21
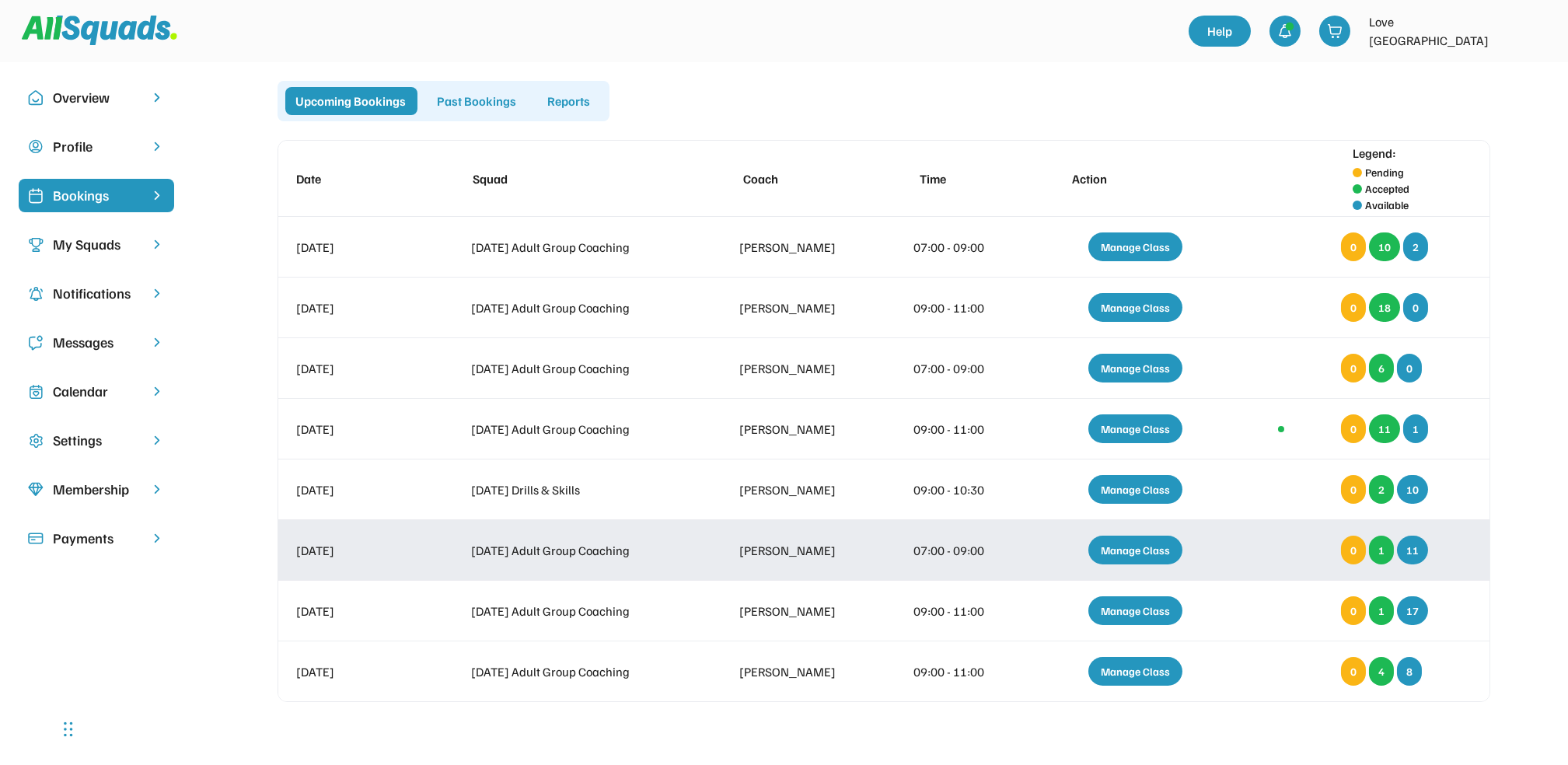
click at [1135, 545] on div "Manage Class" at bounding box center [1135, 550] width 94 height 29
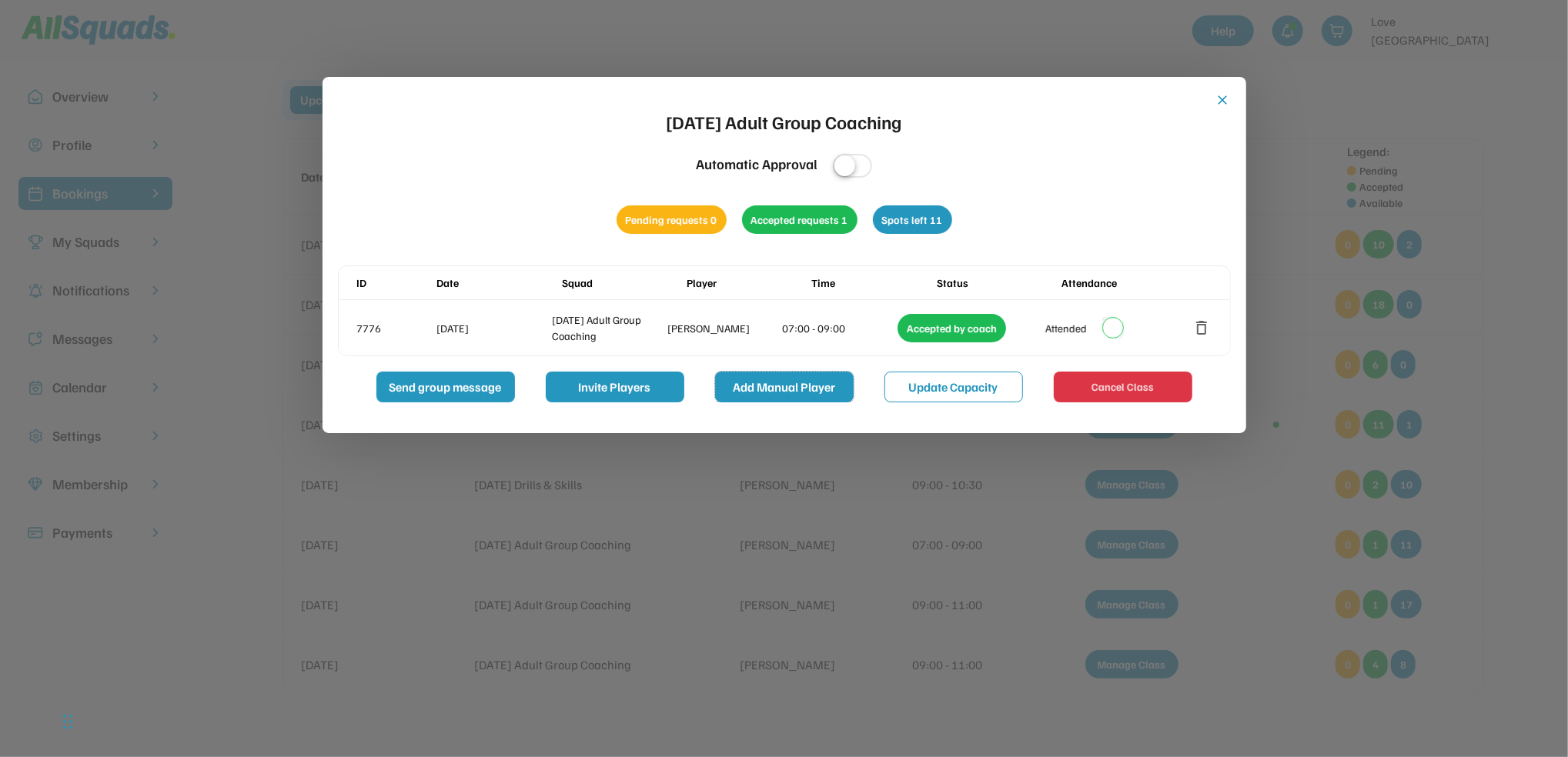
click at [768, 383] on button "Add Manual Player" at bounding box center [784, 387] width 138 height 31
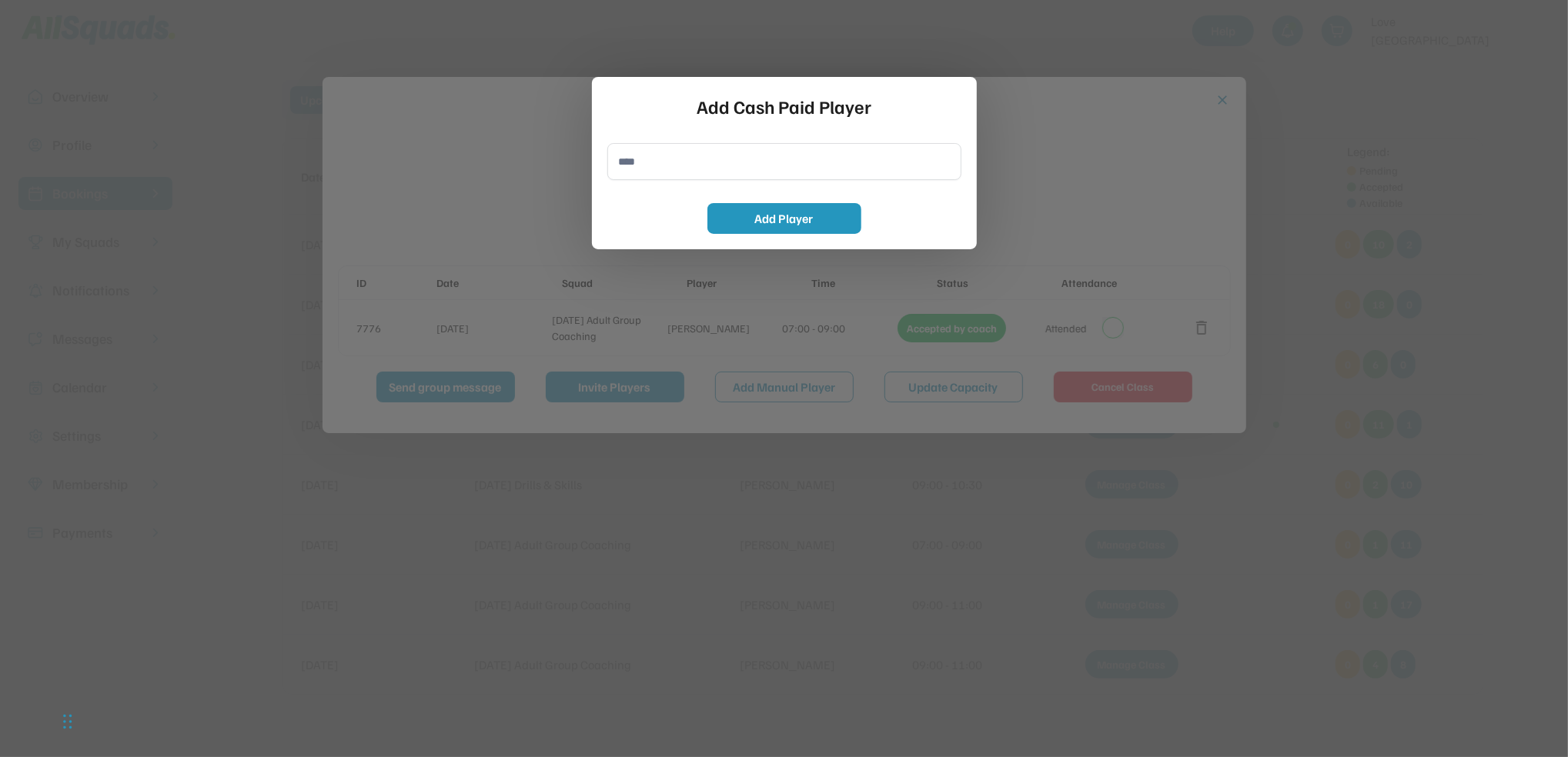
click at [642, 160] on input "input" at bounding box center [784, 161] width 354 height 37
type input "**********"
click at [777, 217] on button "Add Player" at bounding box center [784, 219] width 154 height 31
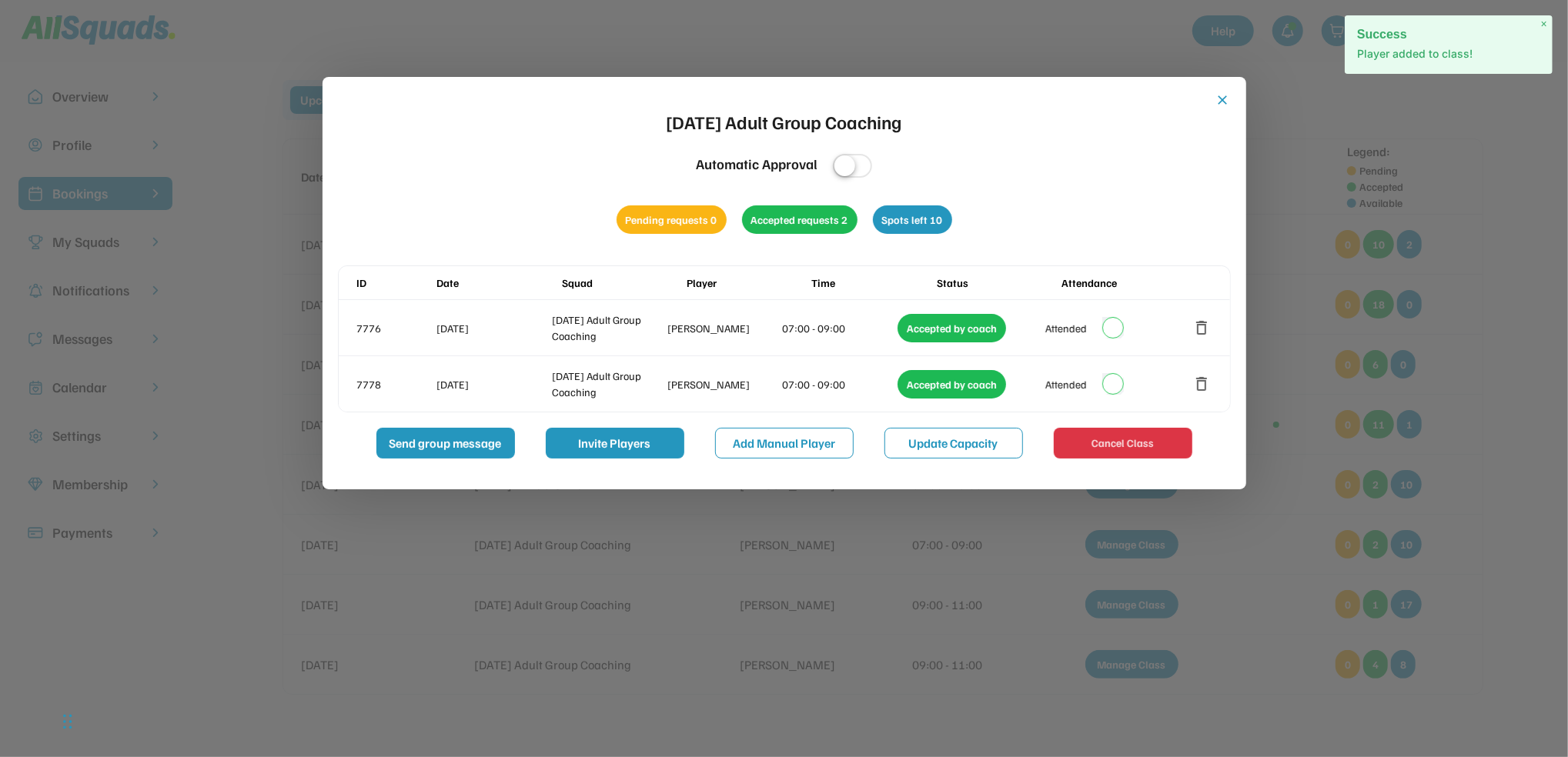
click at [1225, 91] on div "close [DATE] Adult Group Coaching Automatic Approval Pending requests 0 Accepte…" at bounding box center [784, 283] width 924 height 413
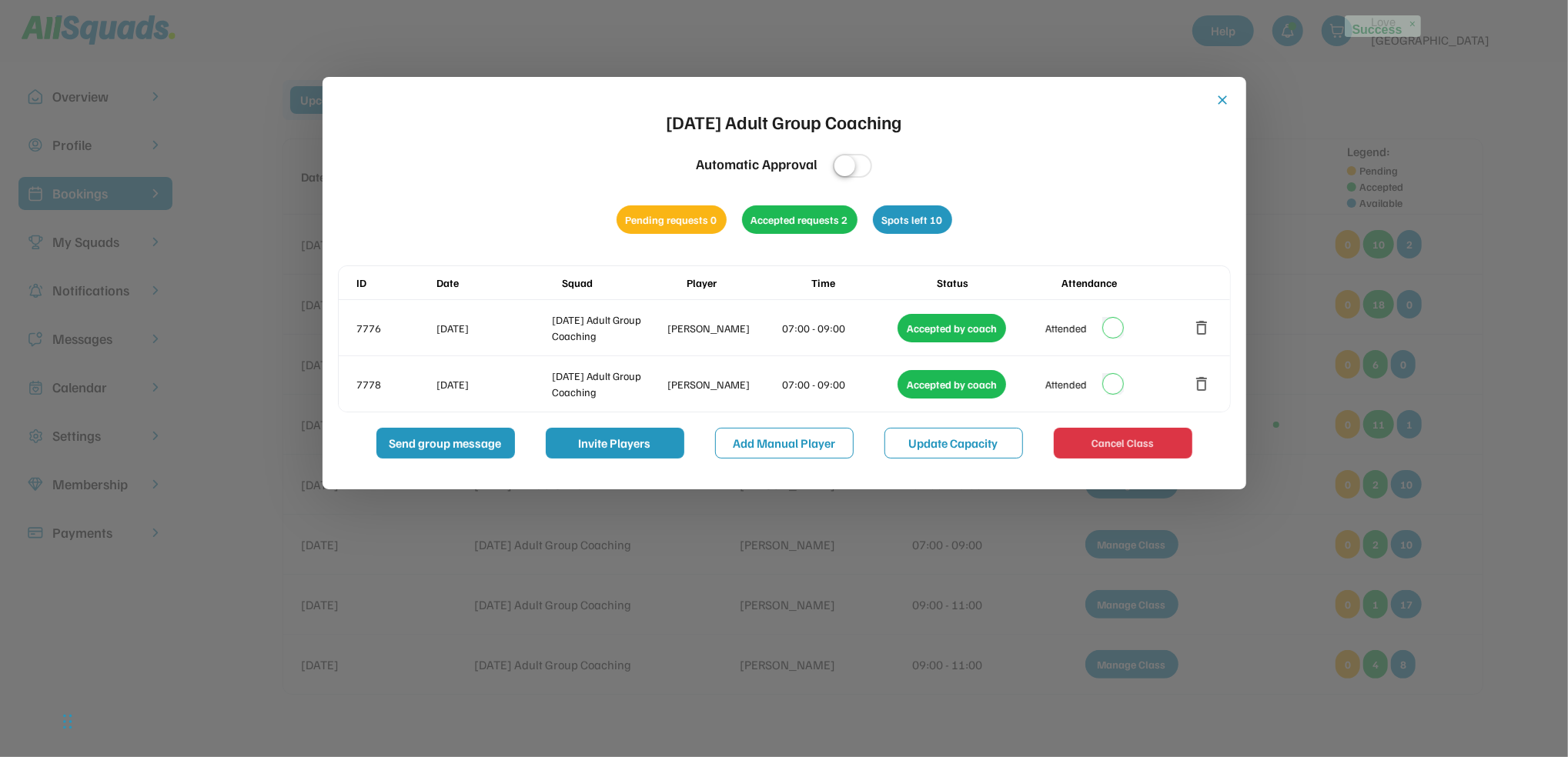
click at [1222, 94] on button "close" at bounding box center [1222, 100] width 16 height 16
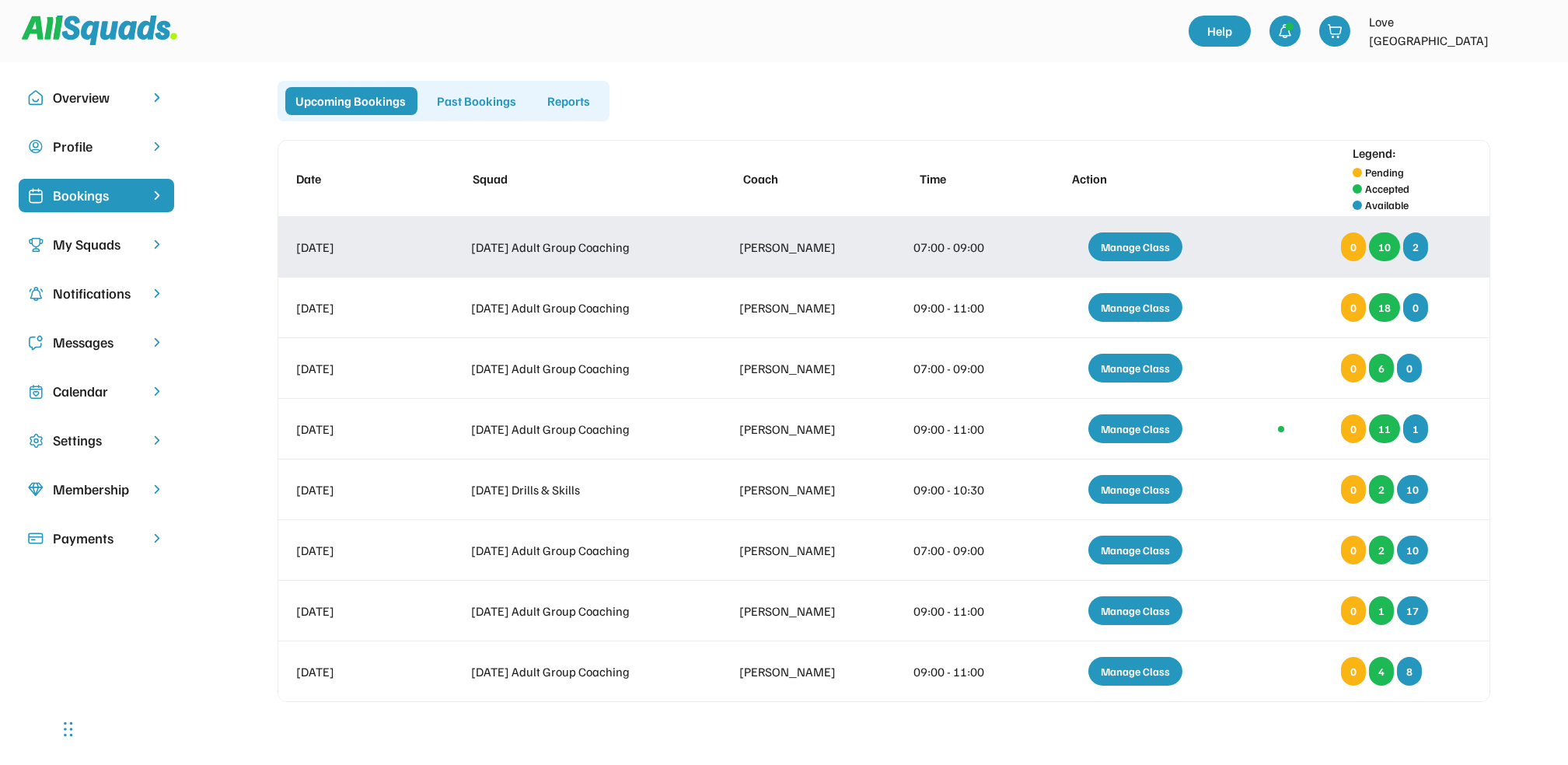
click at [1148, 244] on div "Manage Class" at bounding box center [1135, 246] width 94 height 29
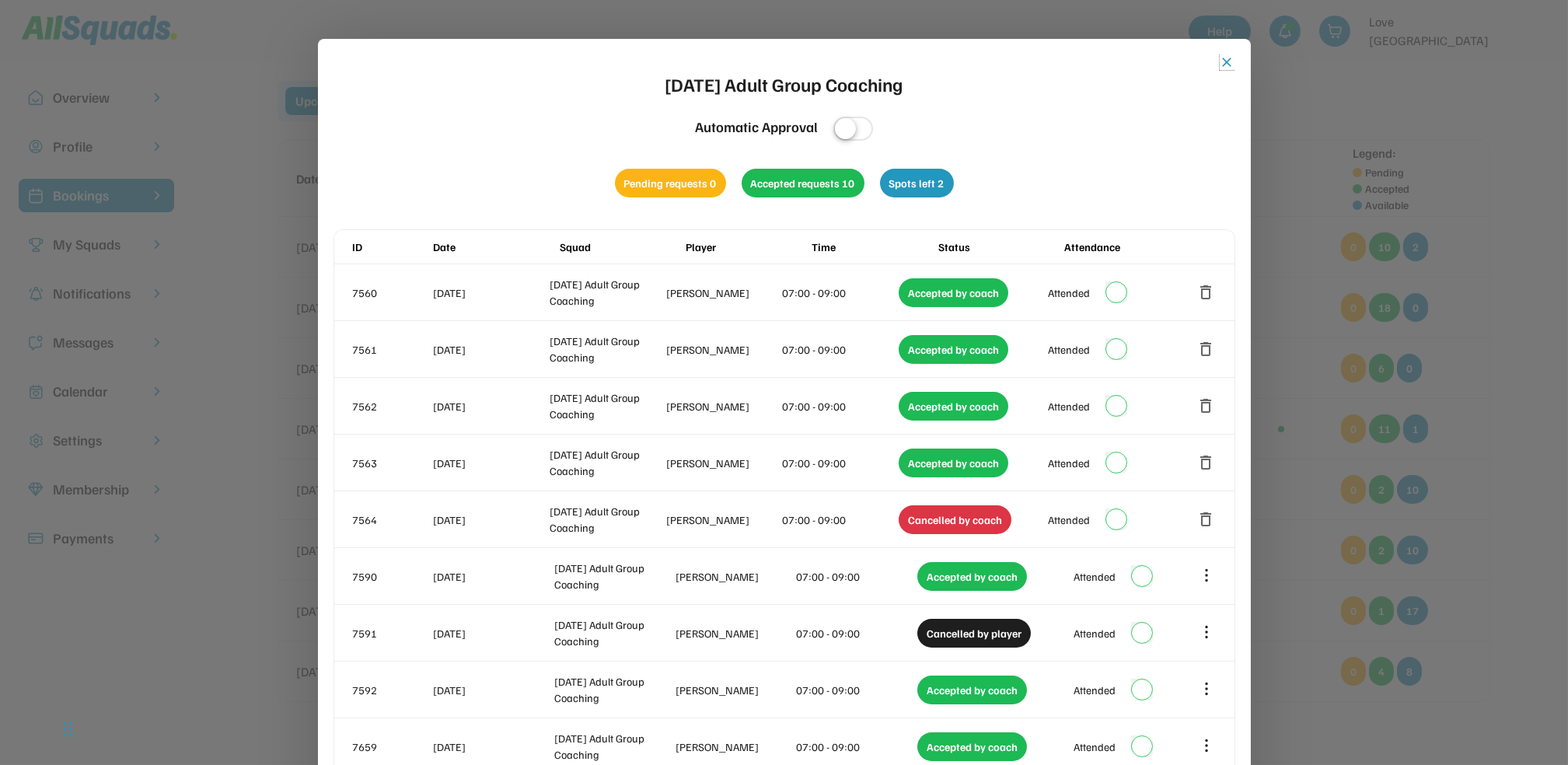
click at [1224, 58] on button "close" at bounding box center [1227, 62] width 16 height 16
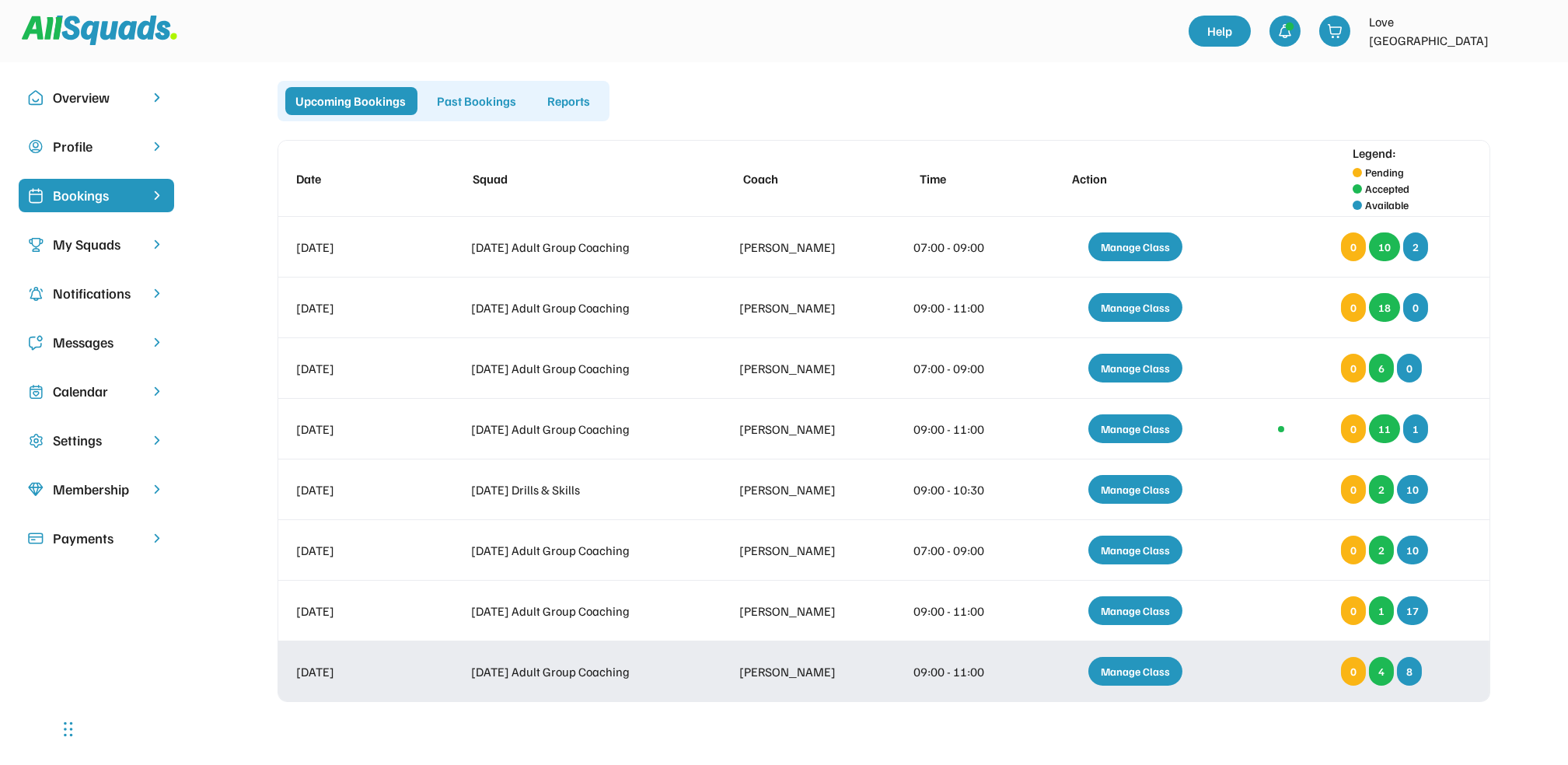
click at [1141, 670] on div "Manage Class" at bounding box center [1135, 671] width 94 height 29
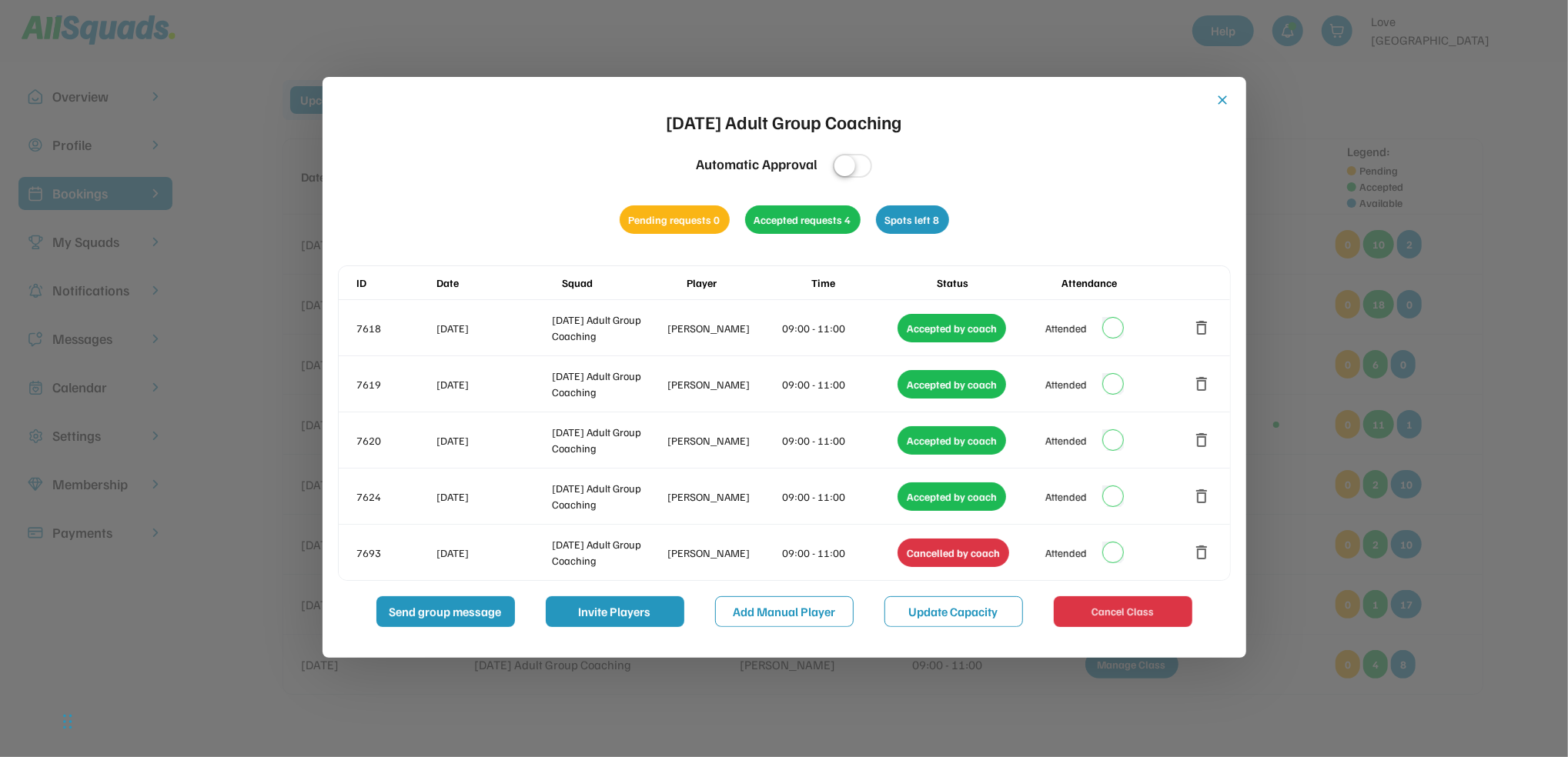
click at [1219, 94] on button "close" at bounding box center [1222, 100] width 16 height 16
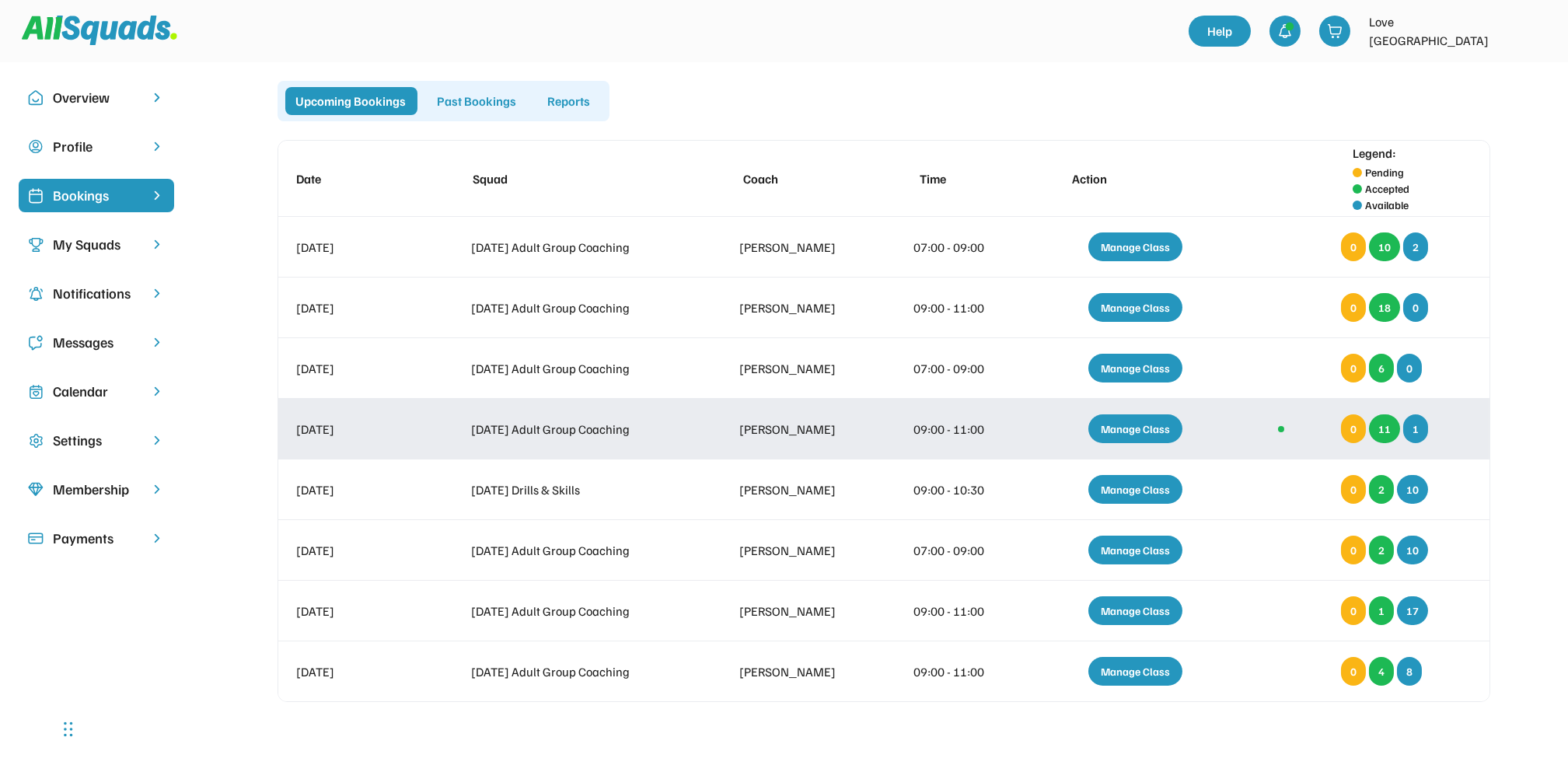
click at [1144, 422] on div "Manage Class" at bounding box center [1135, 429] width 94 height 29
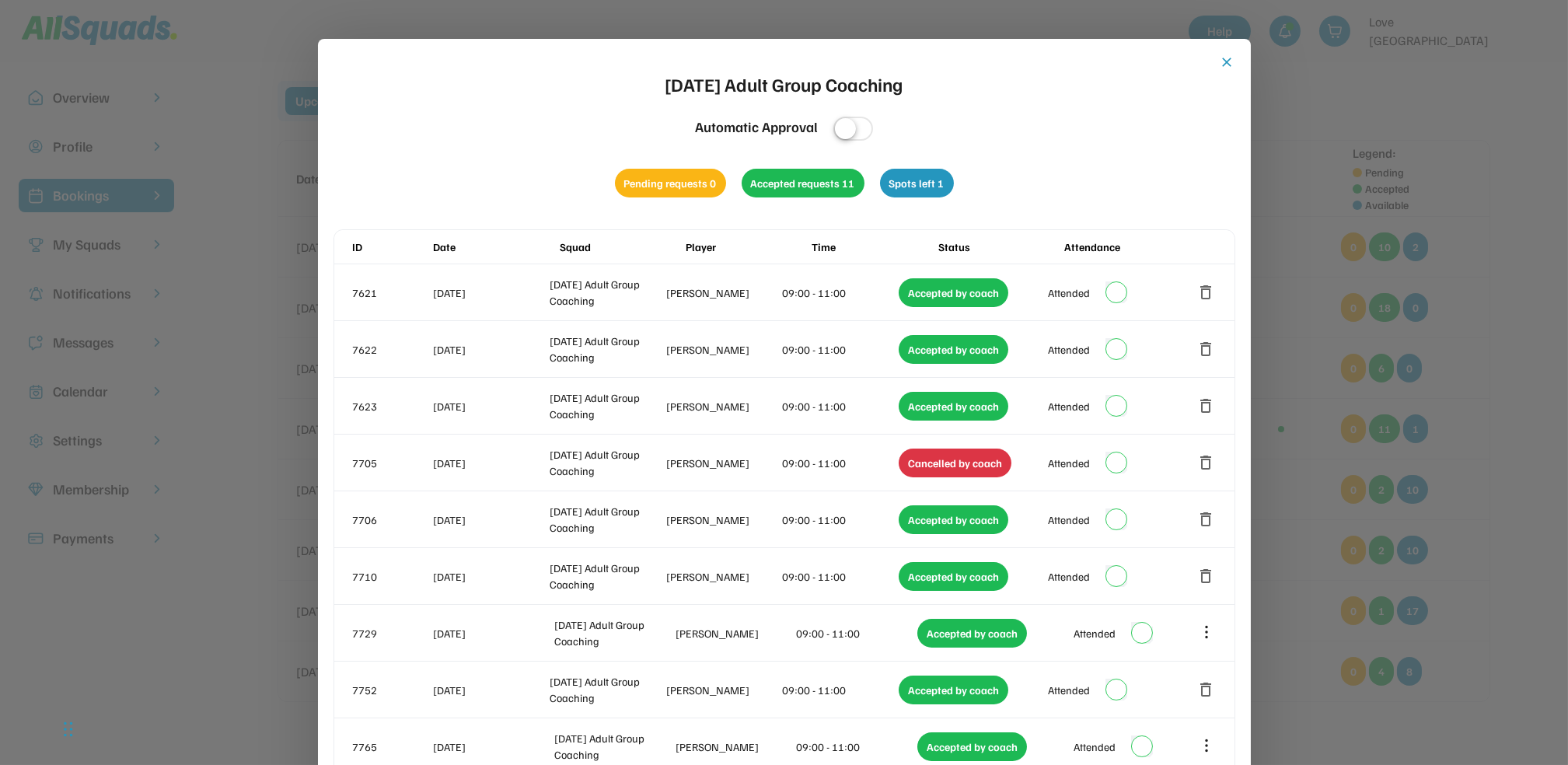
click at [1223, 57] on button "close" at bounding box center [1227, 62] width 16 height 16
